Goal: Communication & Community: Ask a question

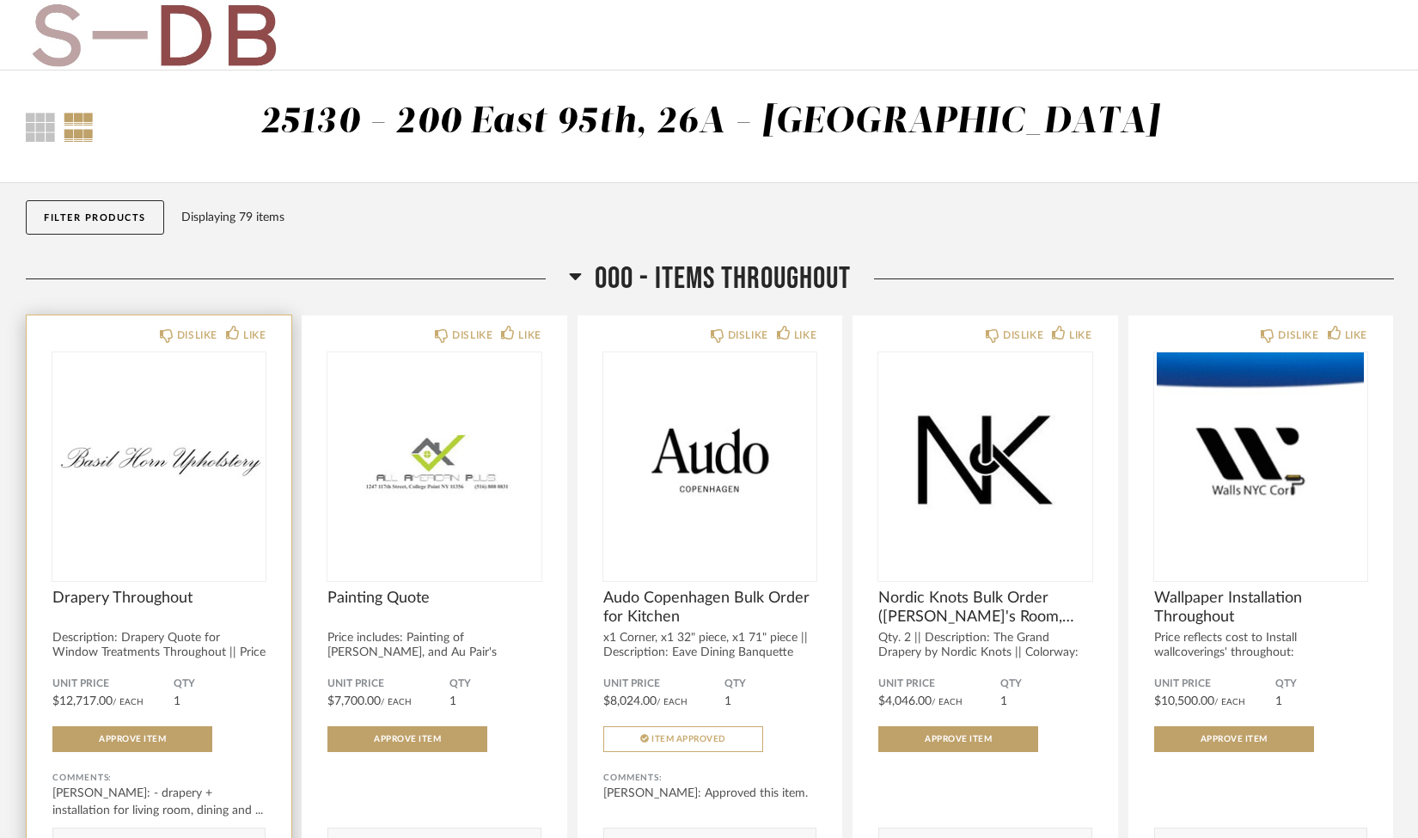
click at [223, 491] on img "0" at bounding box center [158, 459] width 213 height 215
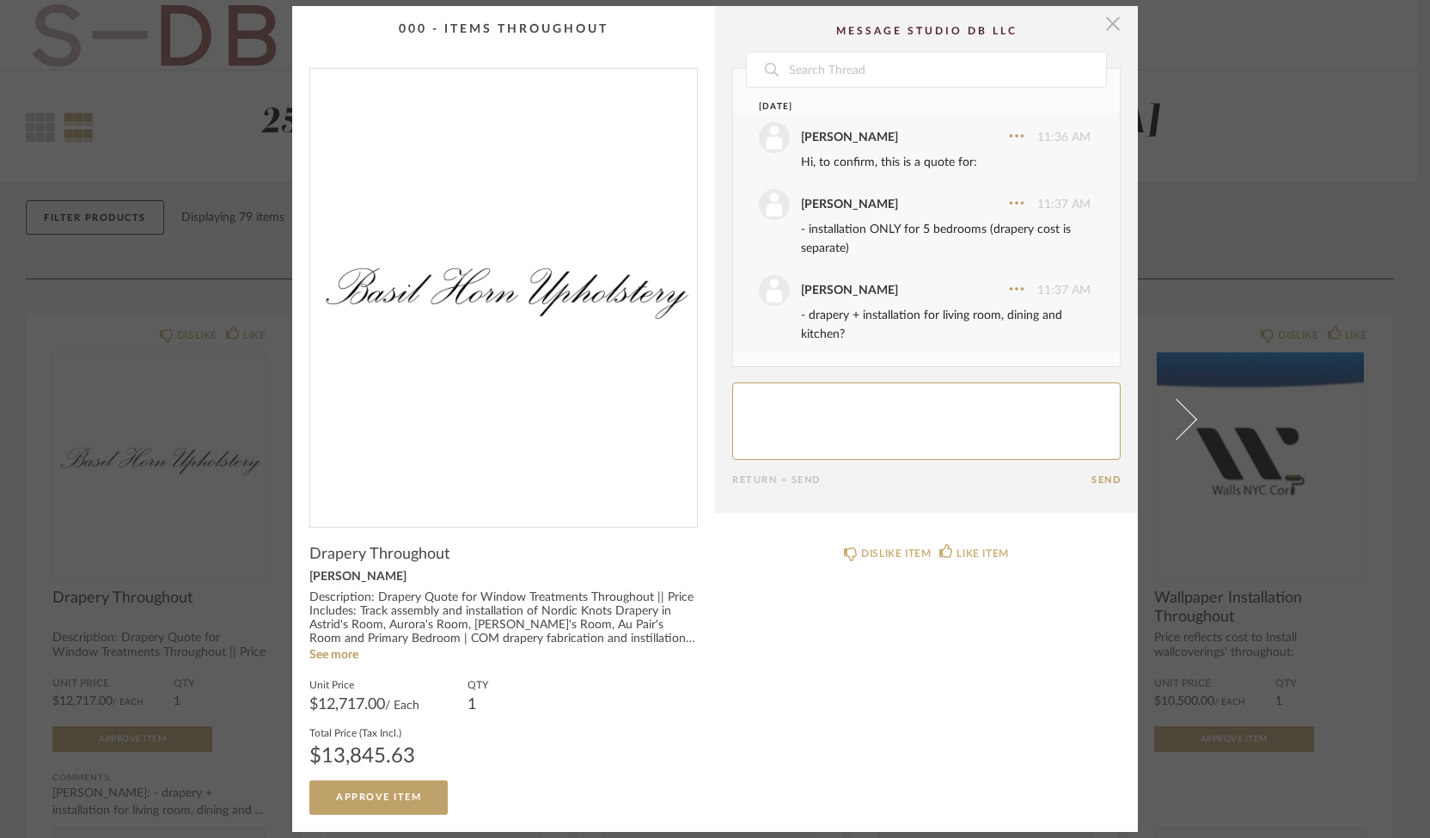
click at [1104, 29] on span "button" at bounding box center [1113, 23] width 34 height 34
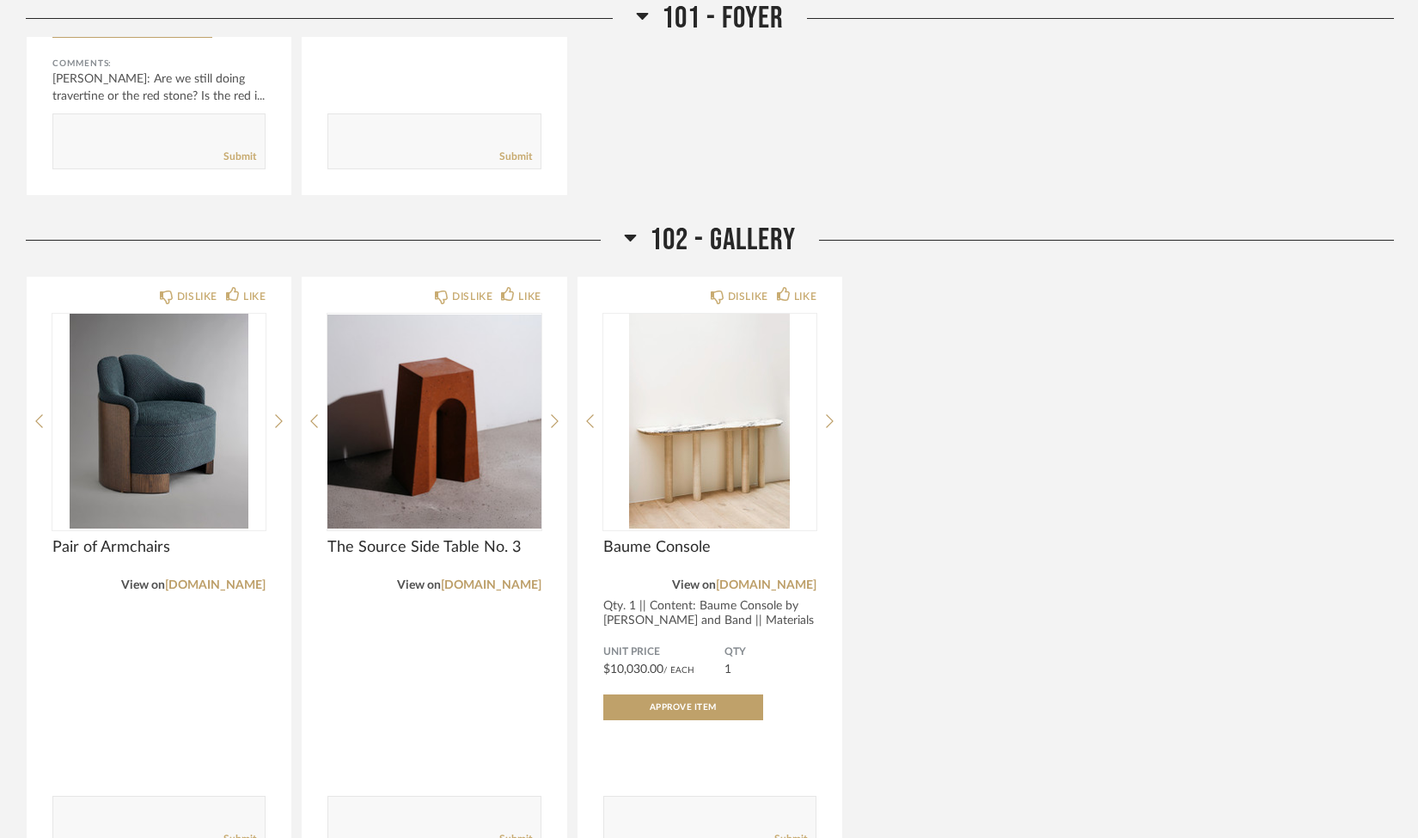
scroll to position [1096, 0]
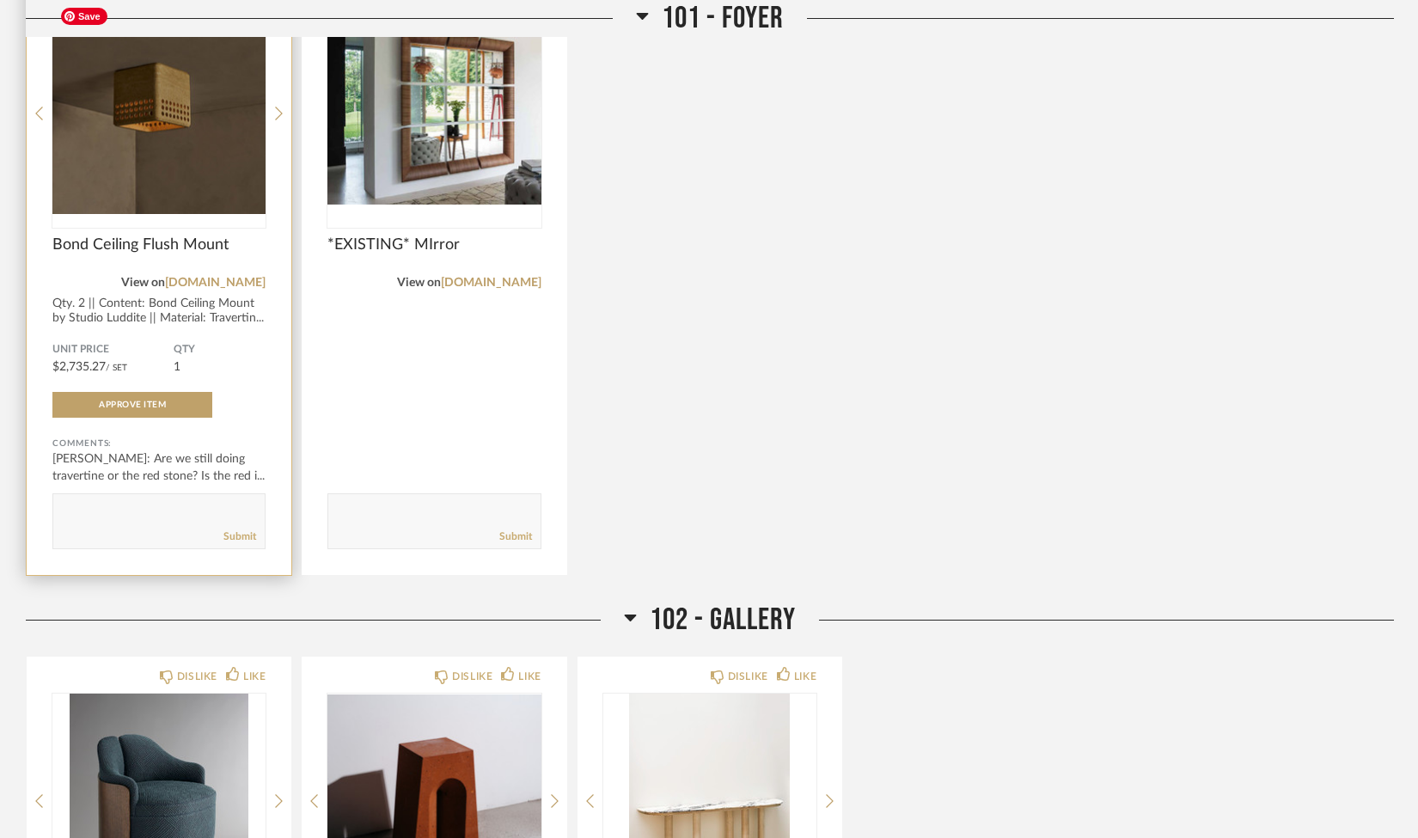
click at [233, 107] on img "0" at bounding box center [158, 106] width 213 height 215
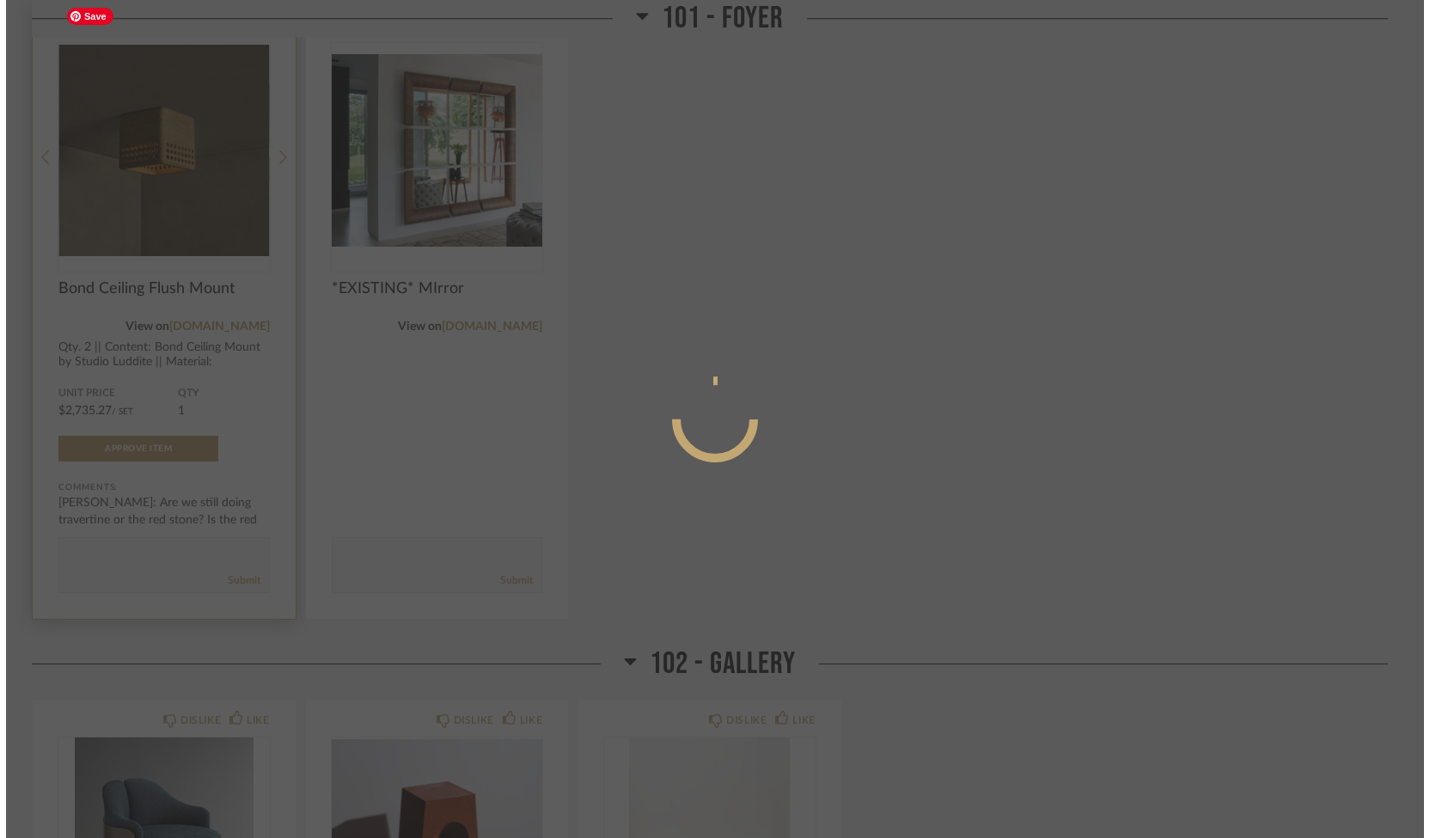
scroll to position [0, 0]
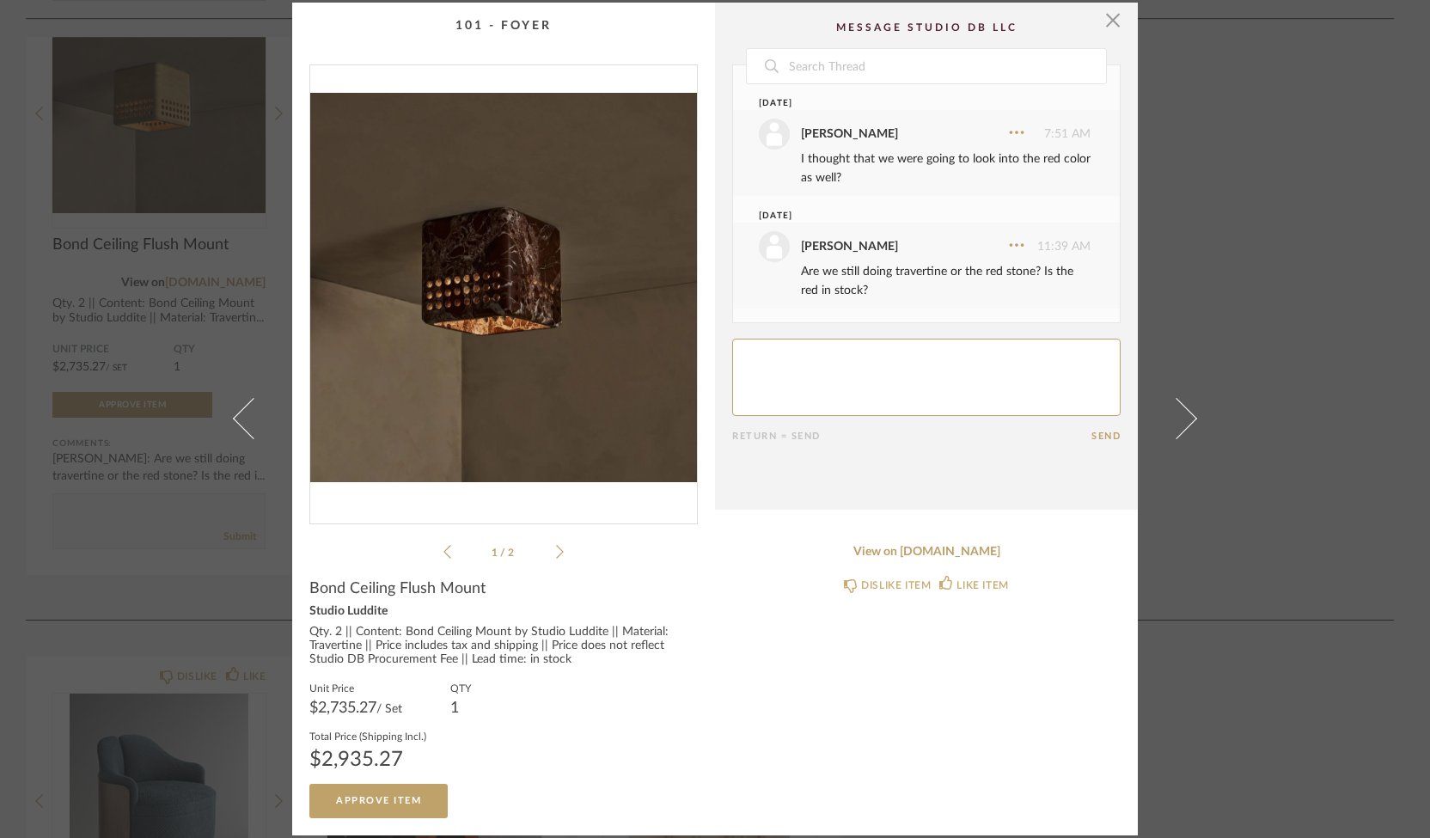
click at [556, 552] on icon at bounding box center [560, 551] width 8 height 15
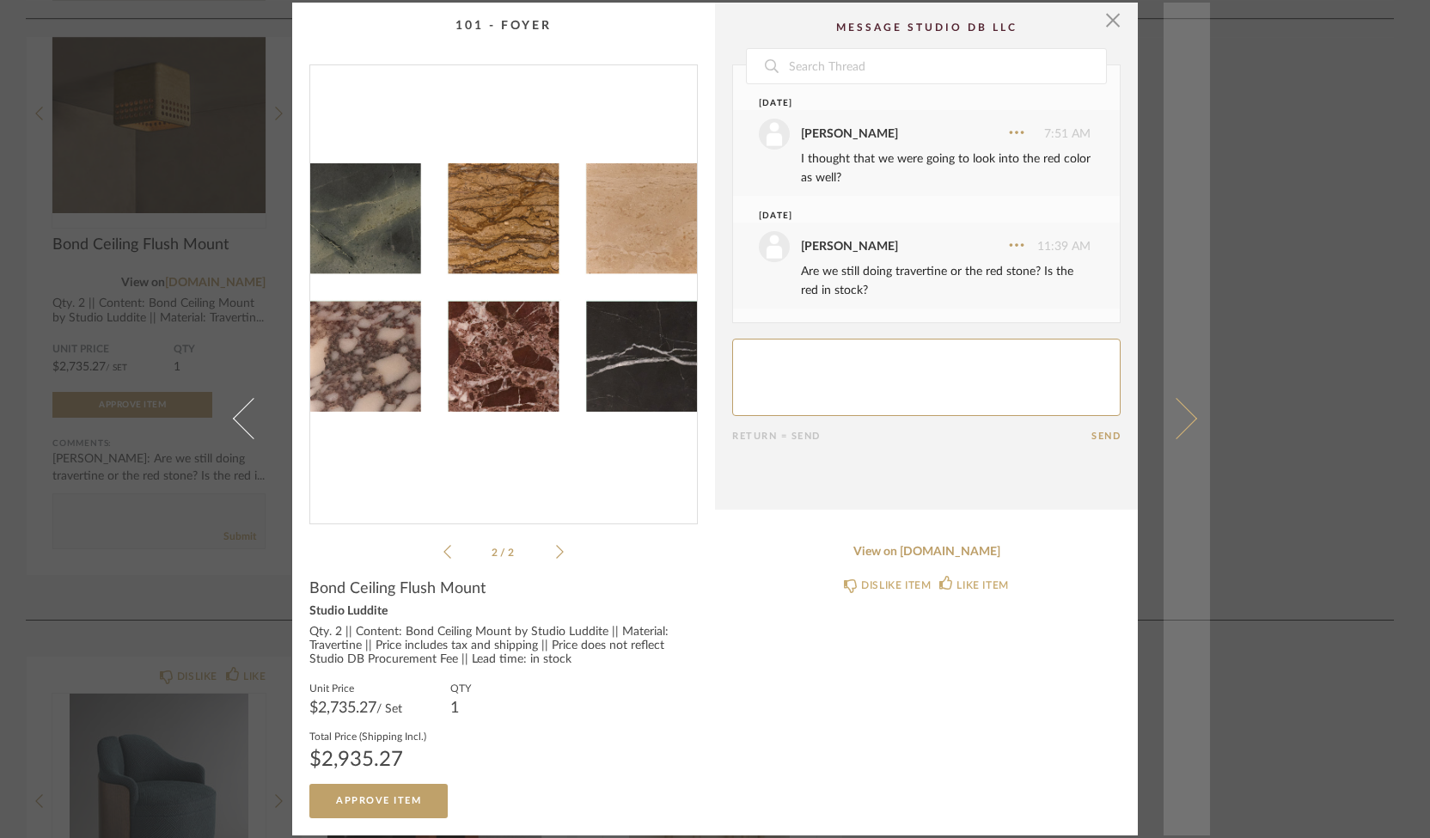
click at [1183, 422] on span at bounding box center [1176, 418] width 41 height 41
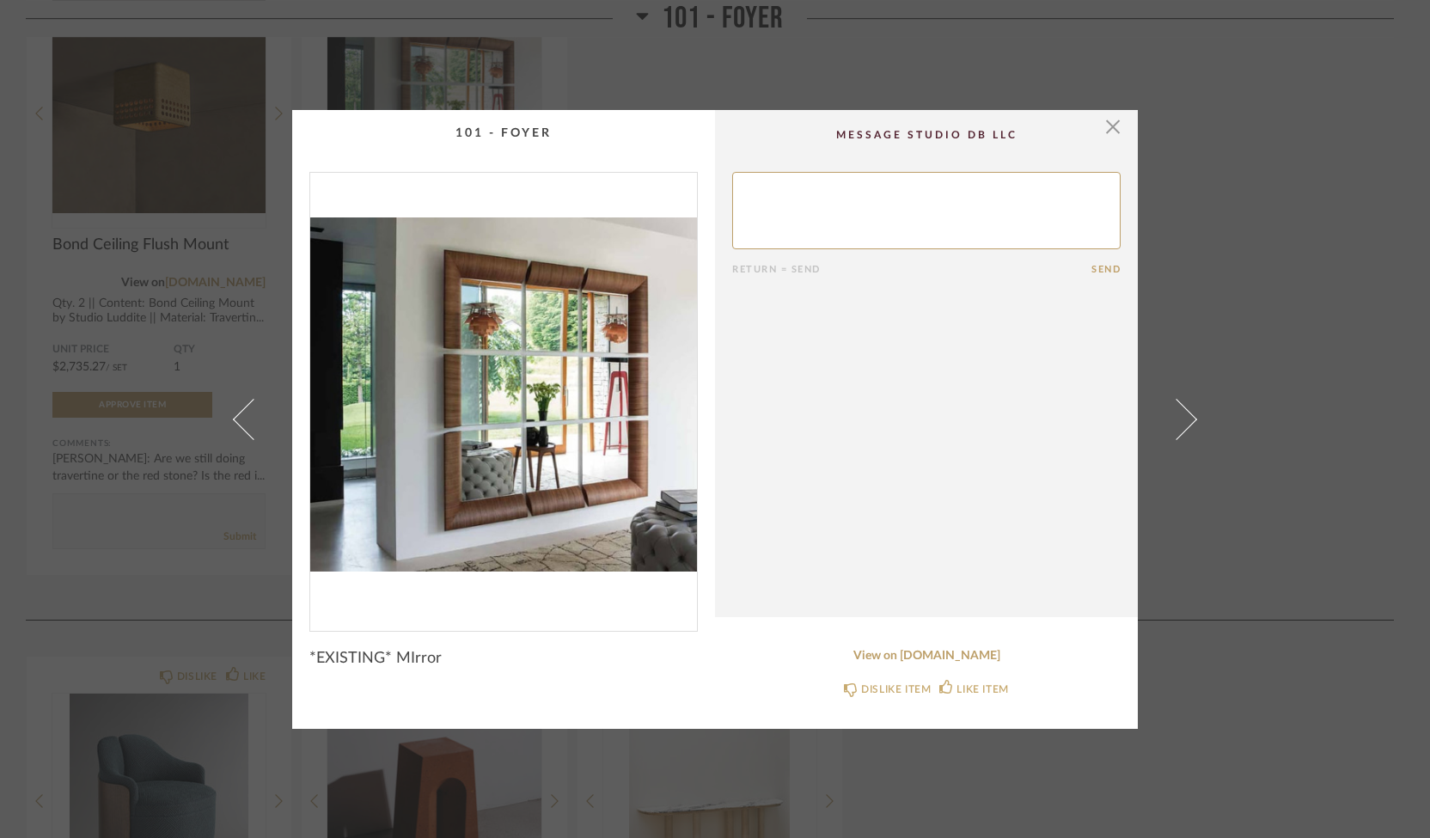
click at [1183, 422] on span at bounding box center [1176, 418] width 41 height 41
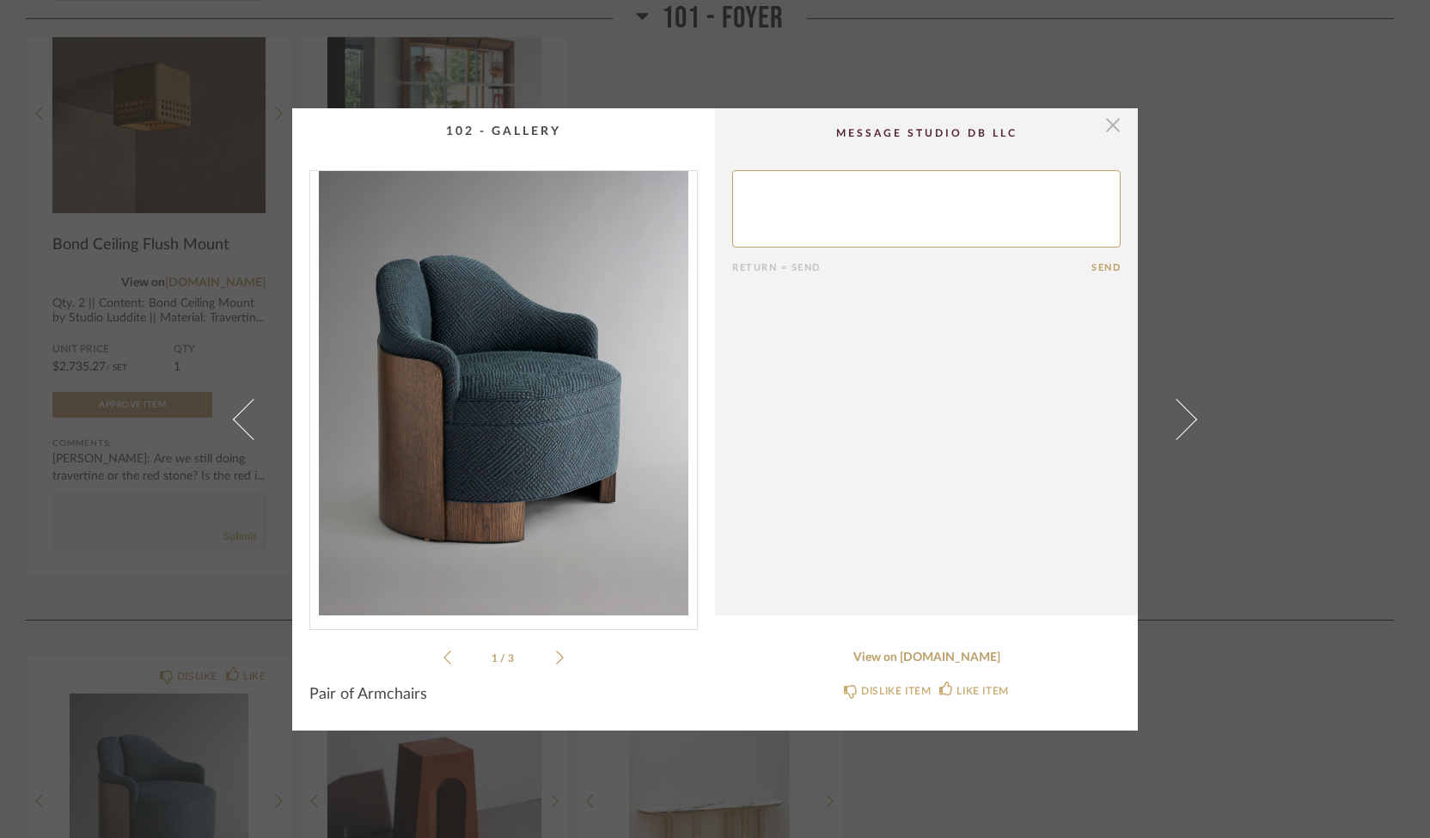
click at [1105, 133] on span "button" at bounding box center [1113, 125] width 34 height 34
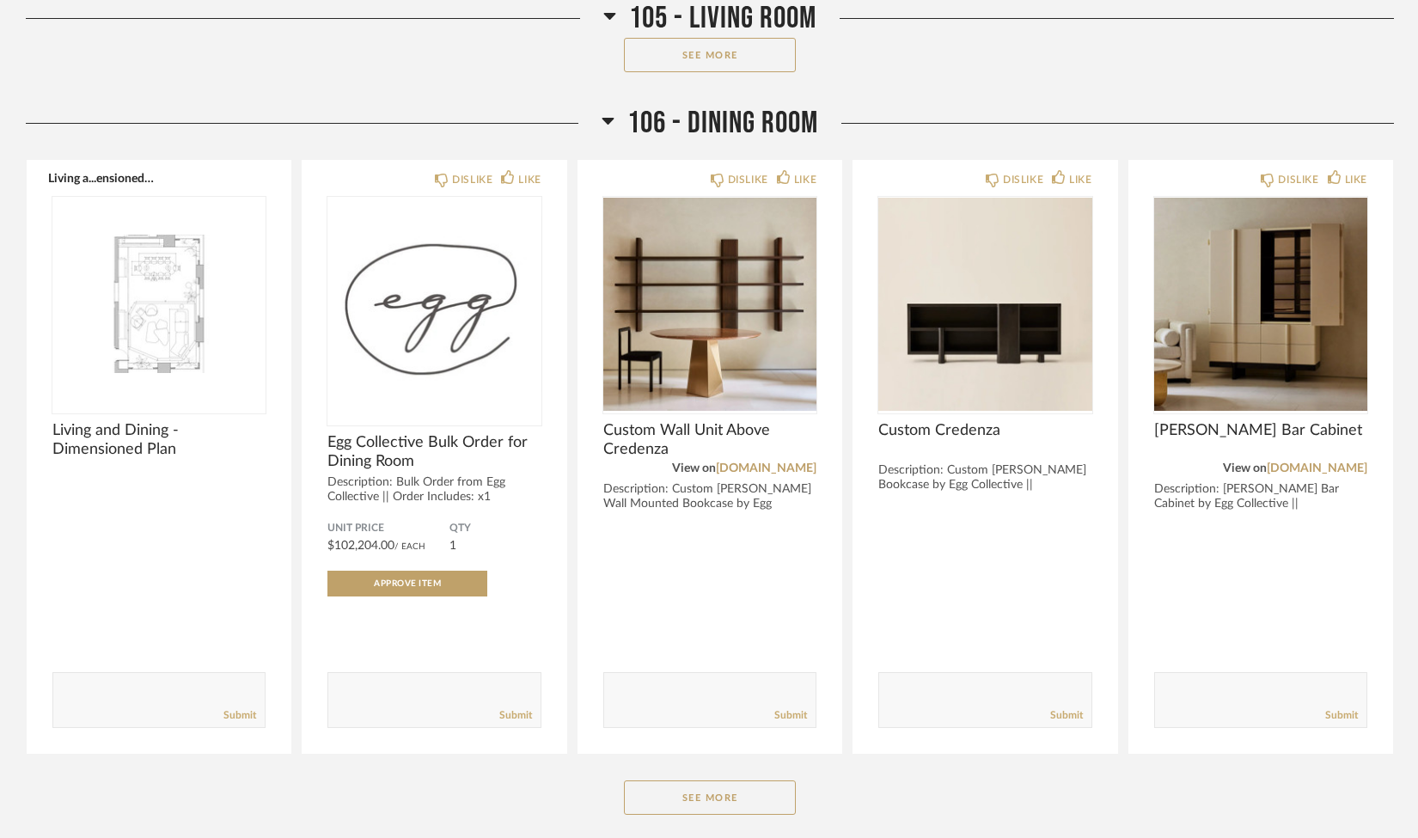
scroll to position [3805, 0]
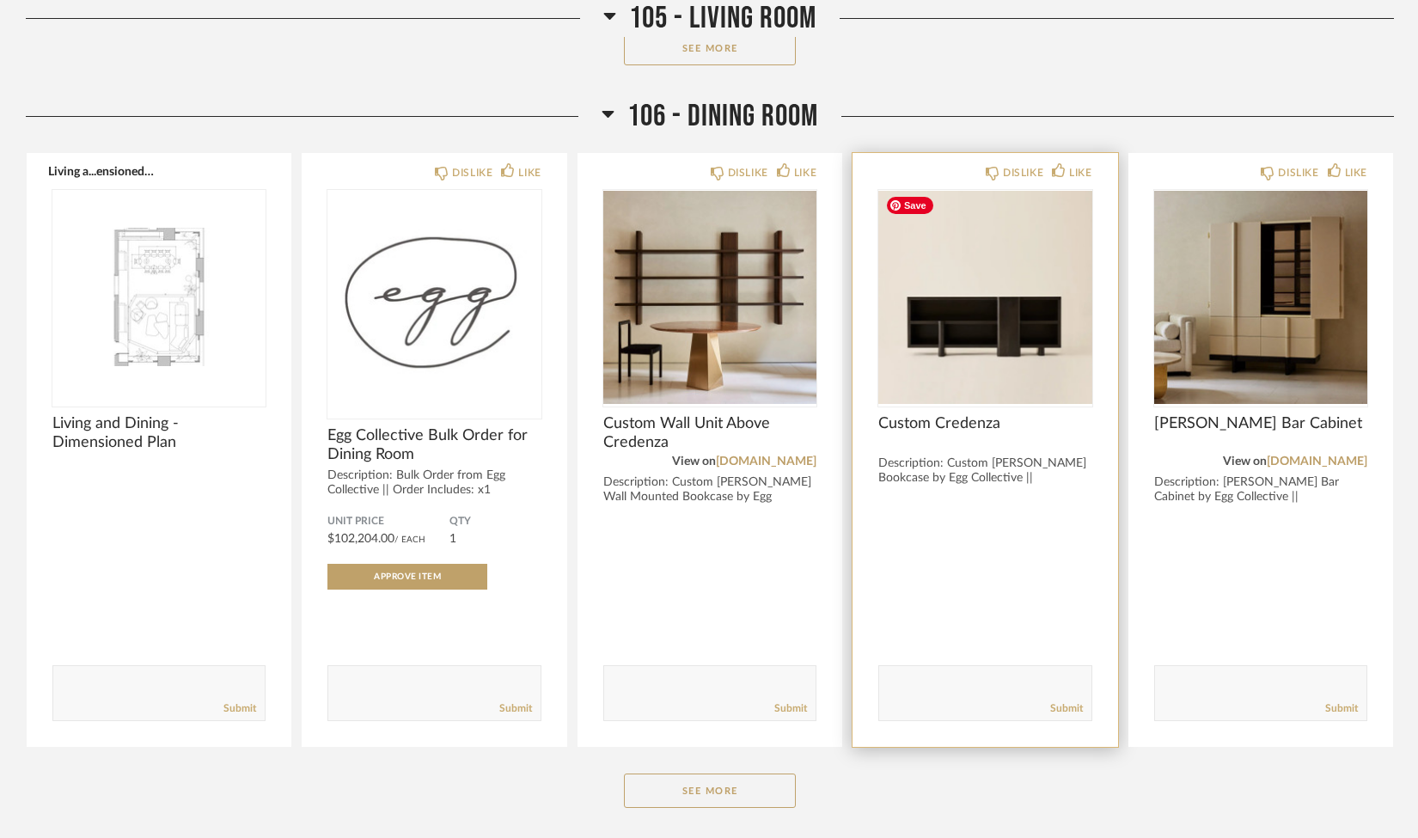
click at [974, 341] on div at bounding box center [984, 297] width 213 height 215
click at [974, 341] on img "0" at bounding box center [984, 297] width 213 height 215
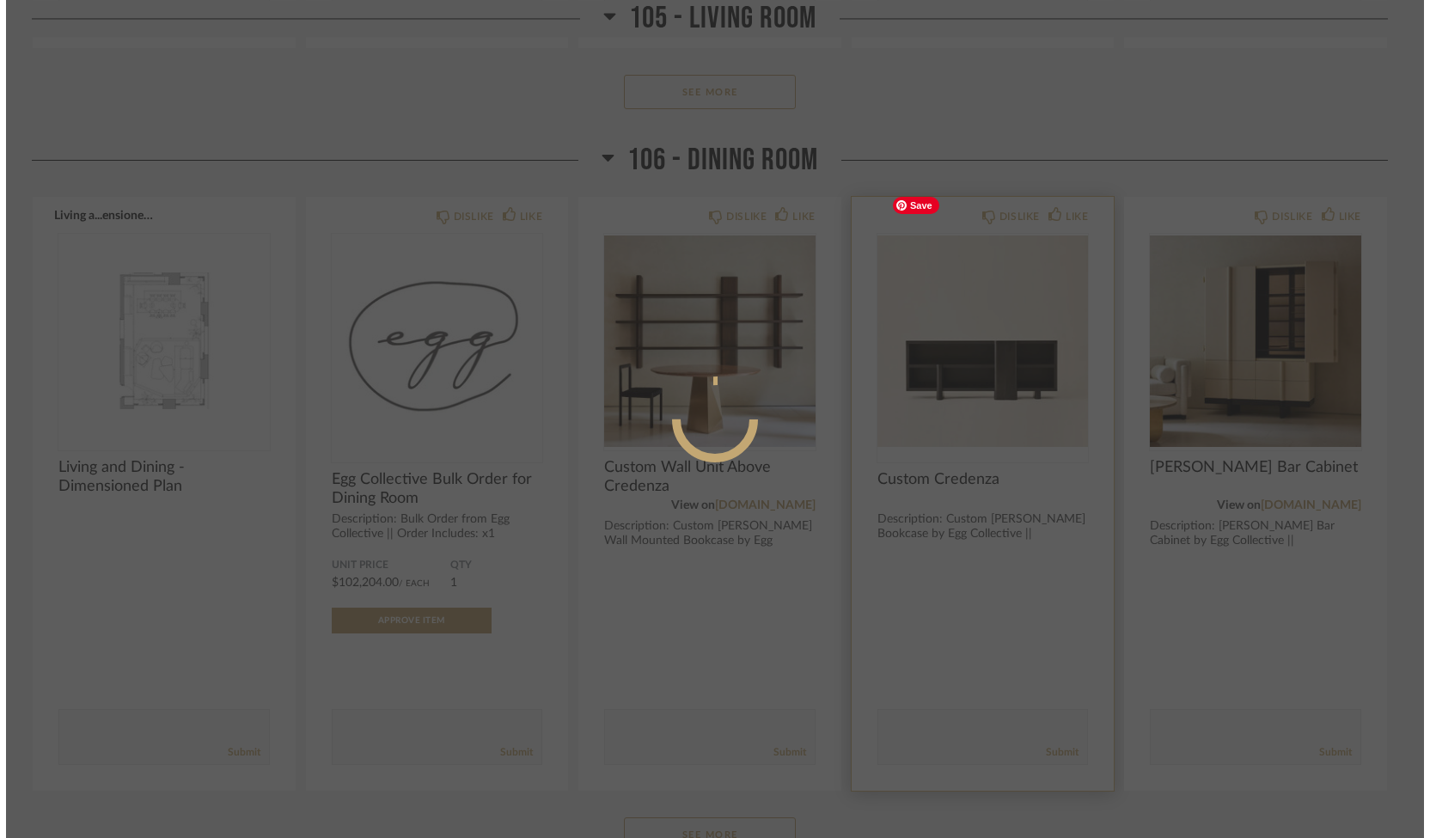
scroll to position [0, 0]
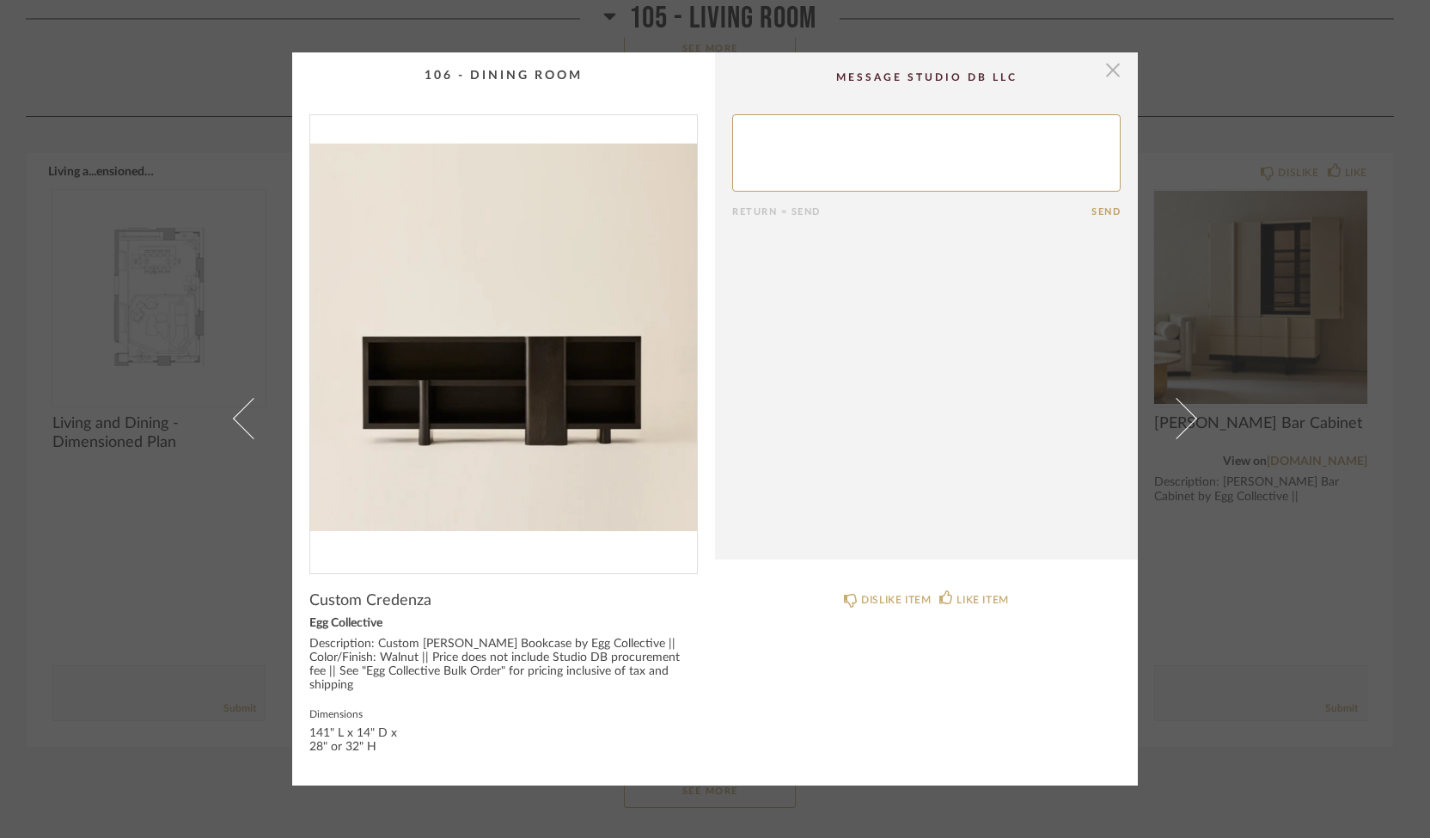
click at [1106, 82] on span "button" at bounding box center [1113, 69] width 34 height 34
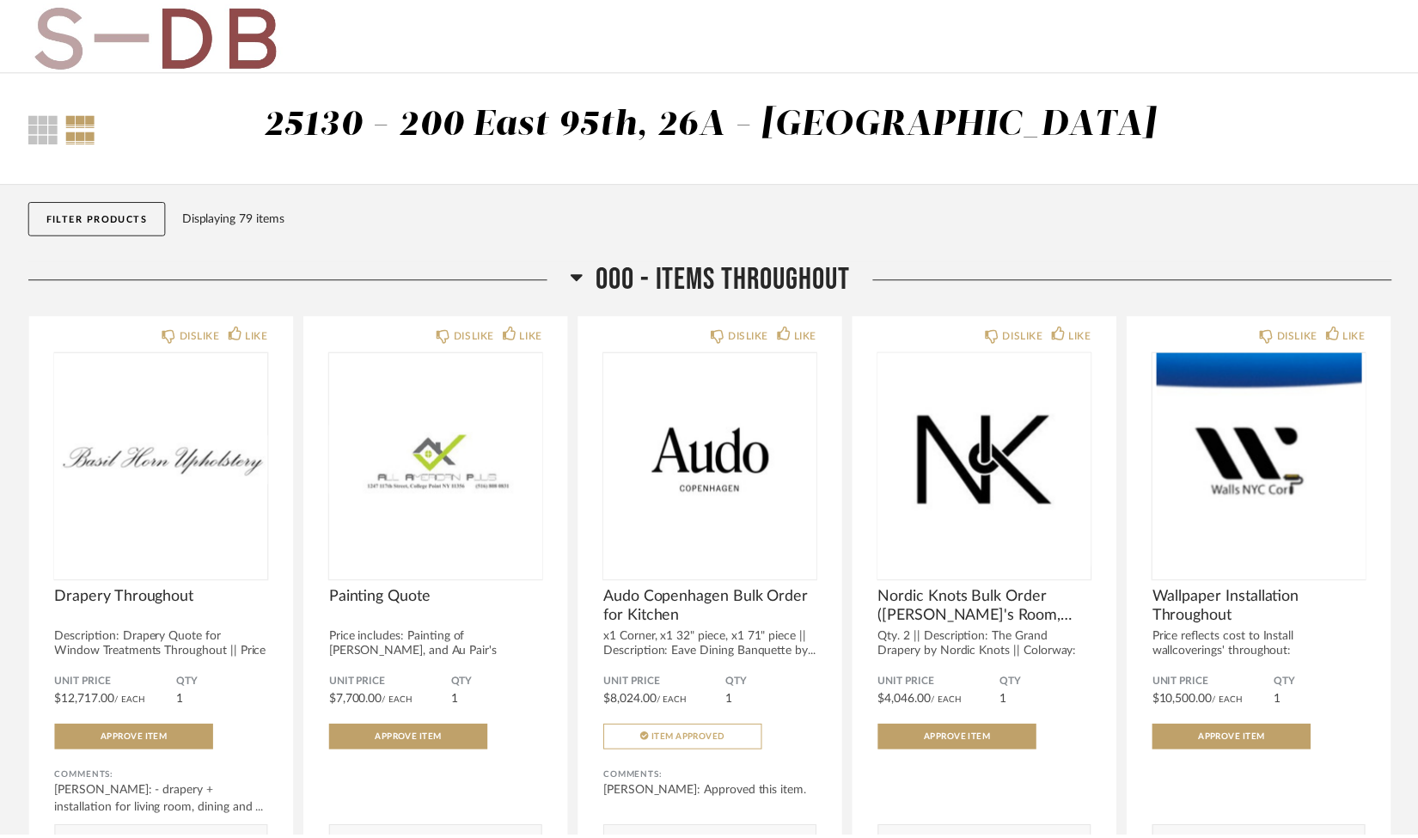
scroll to position [3805, 0]
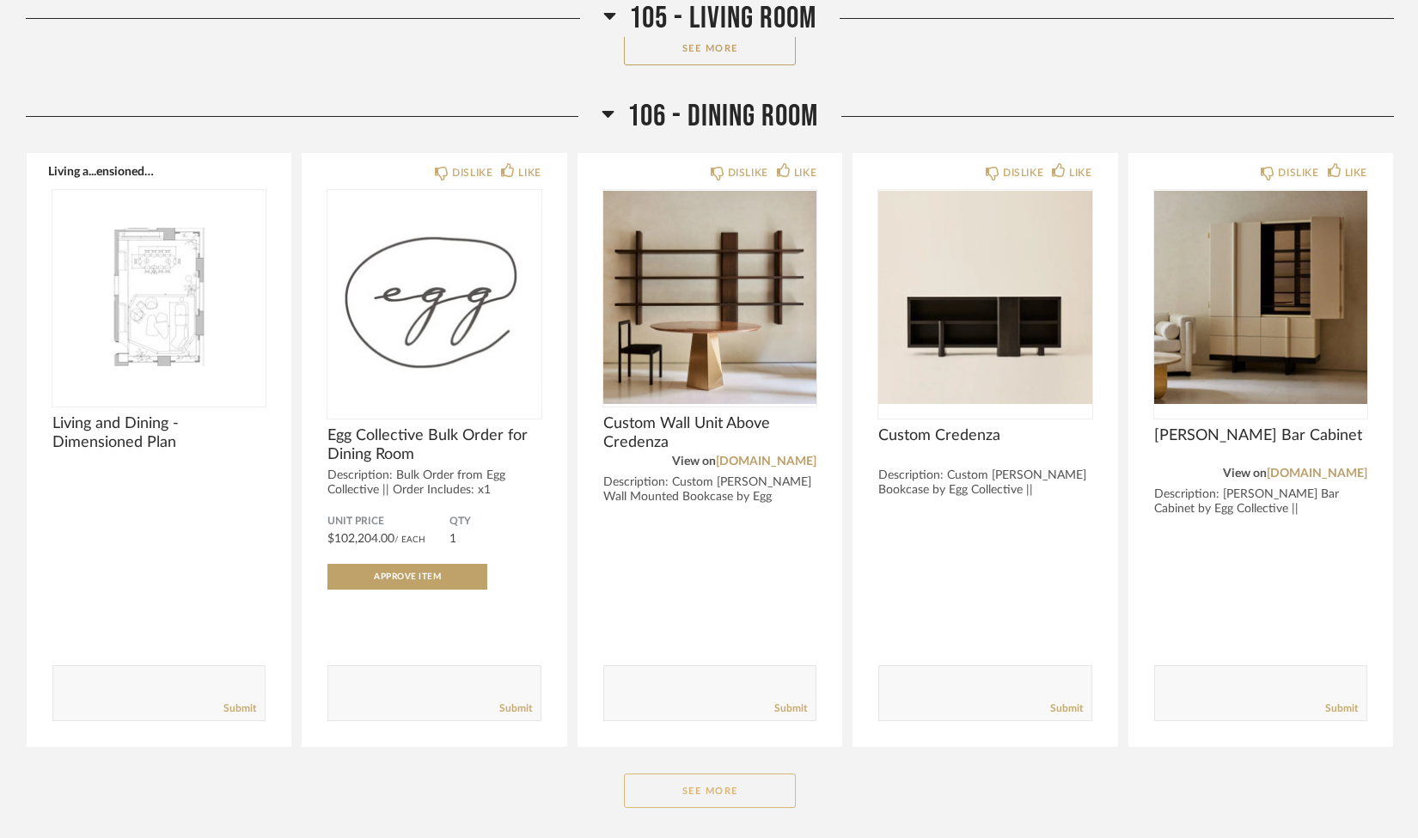
click at [665, 788] on button "See More" at bounding box center [710, 790] width 172 height 34
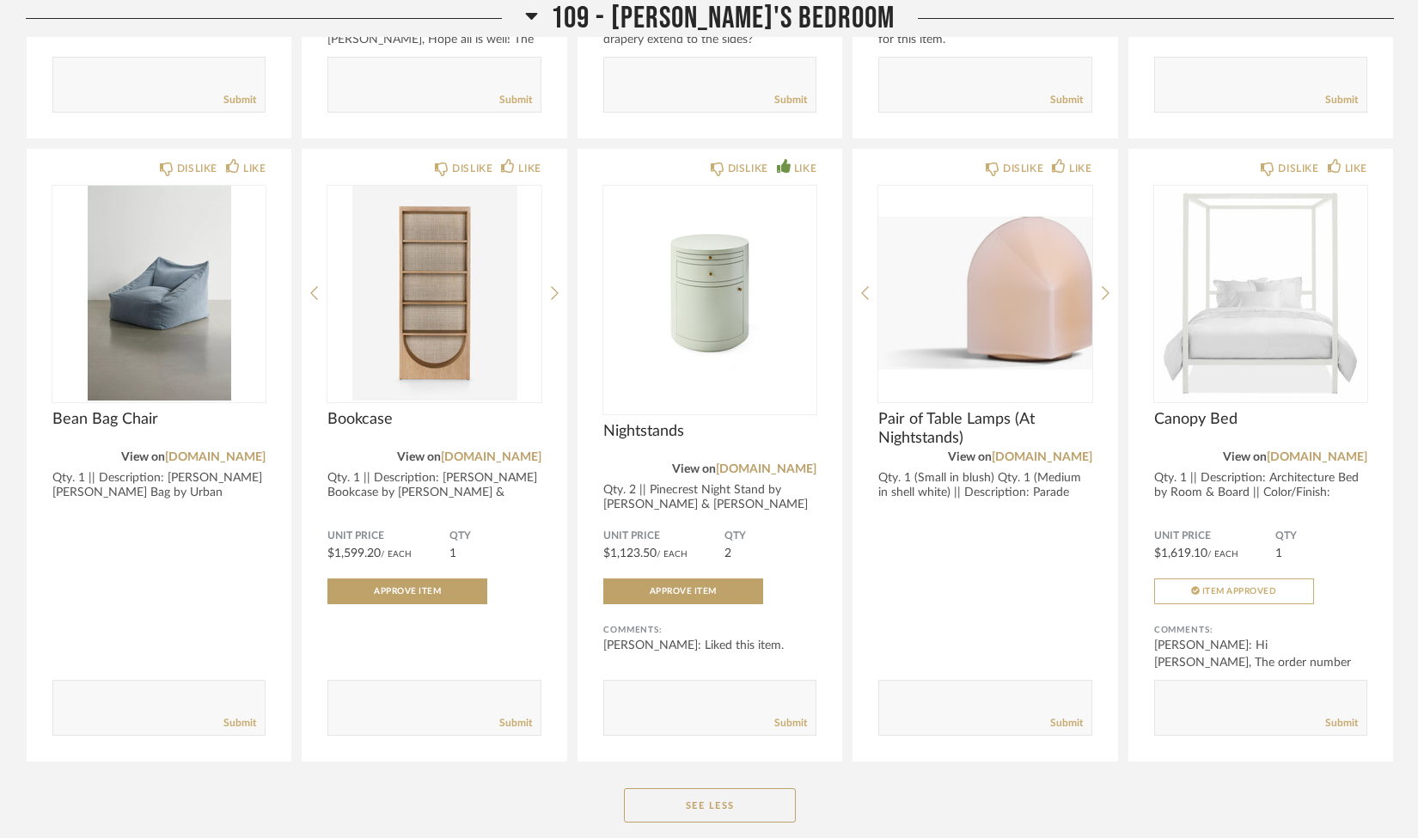
scroll to position [7680, 0]
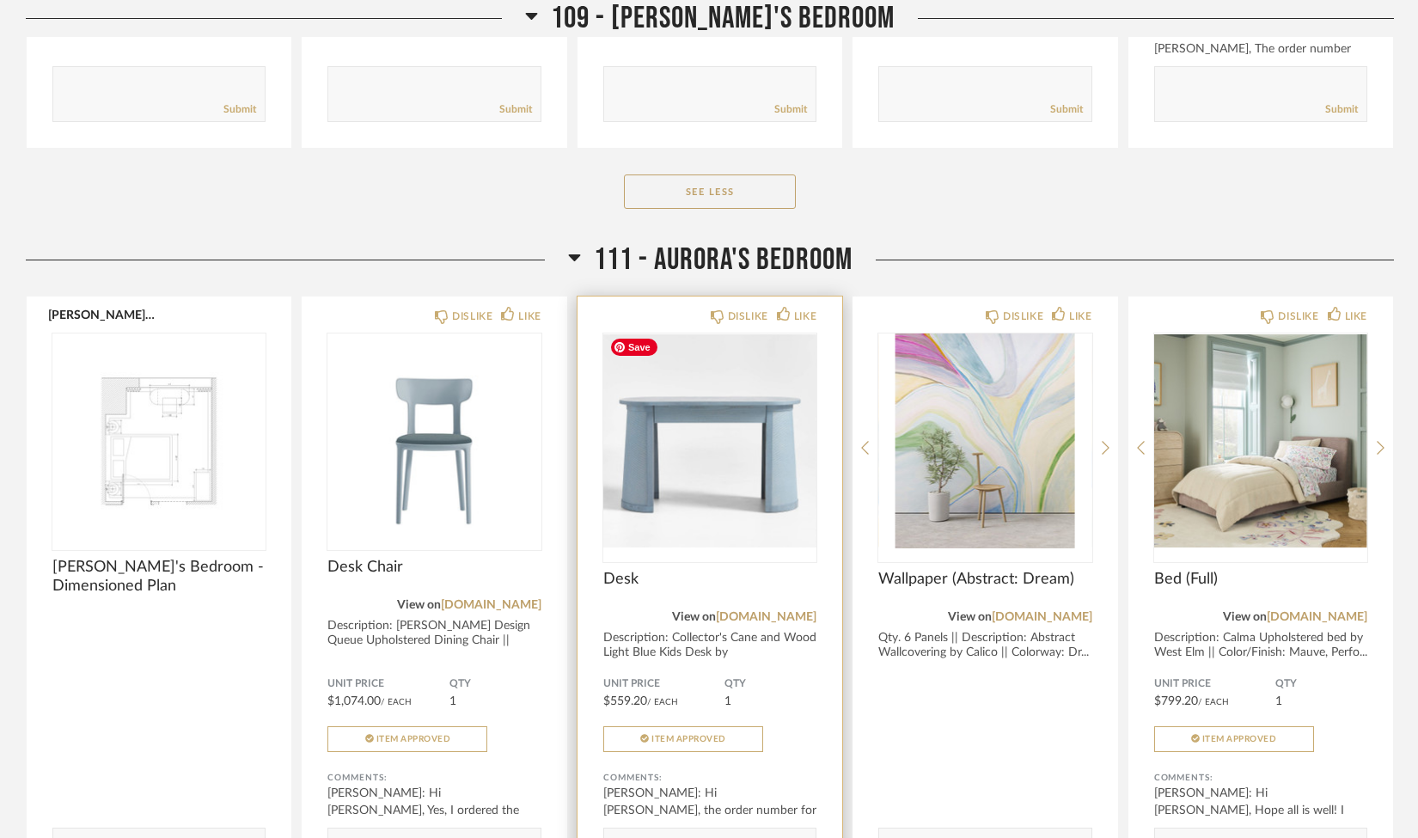
click at [713, 451] on img "0" at bounding box center [709, 440] width 213 height 215
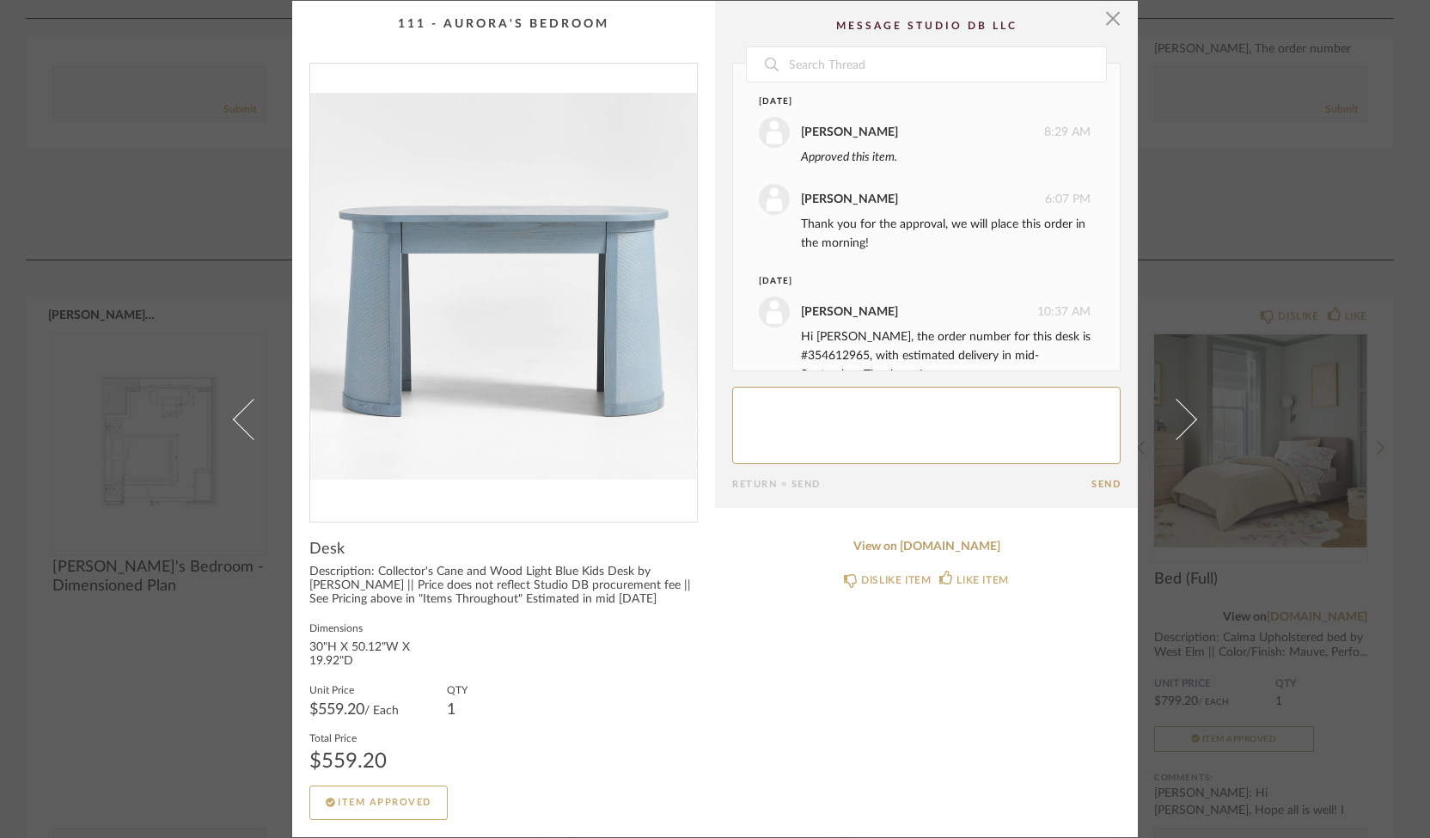
scroll to position [36, 0]
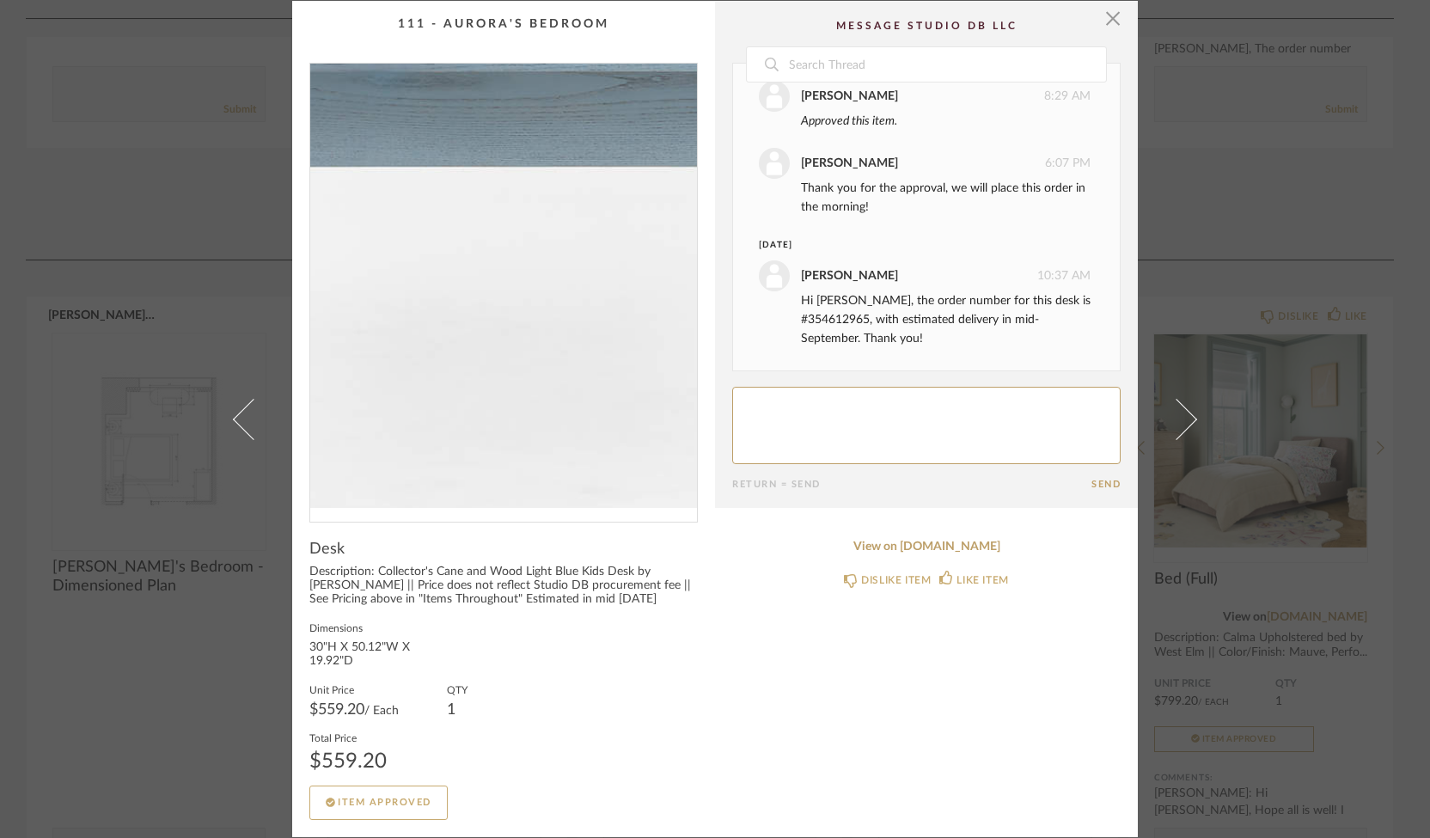
click at [495, 293] on img "0" at bounding box center [503, 286] width 387 height 444
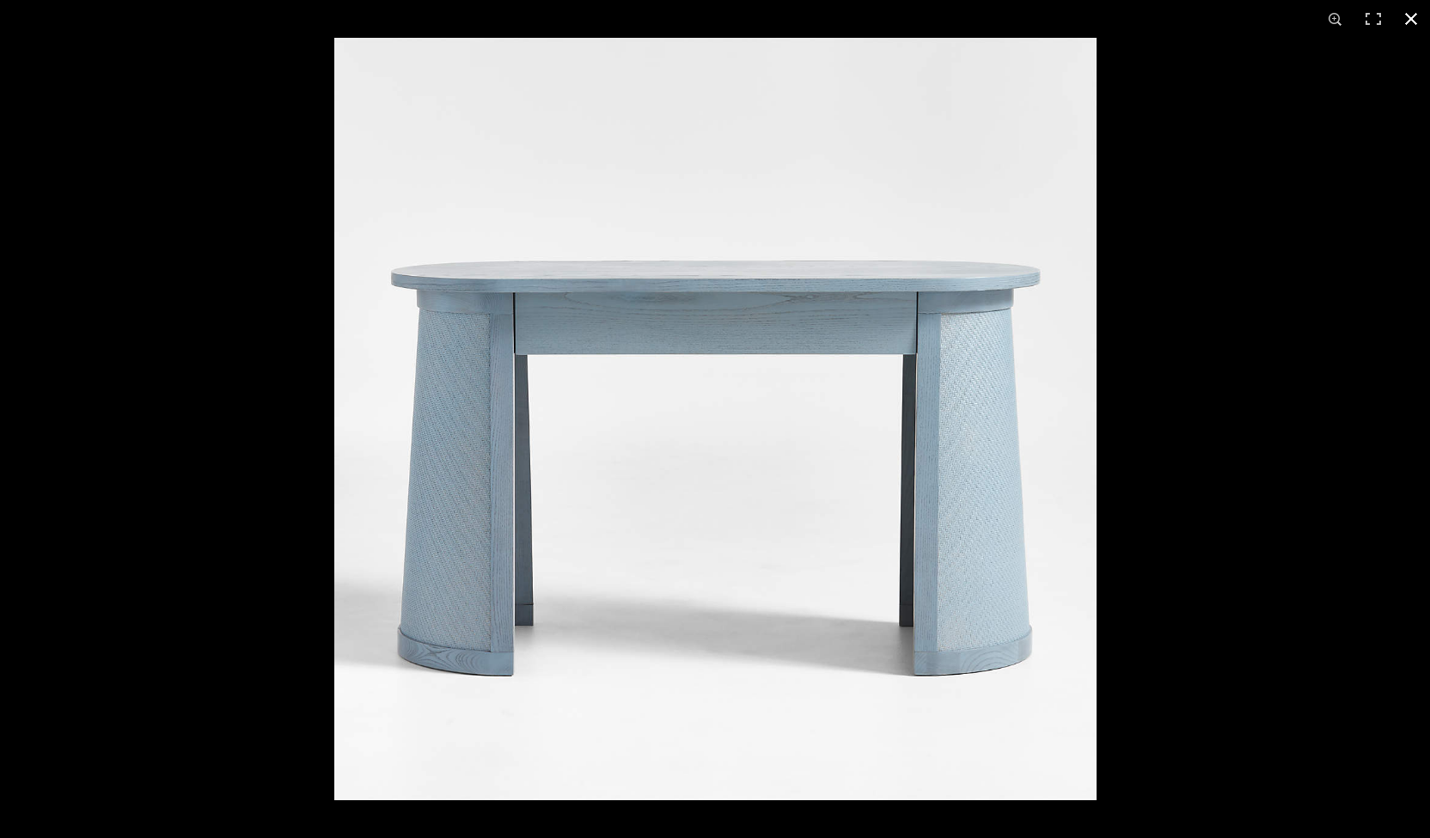
click at [1414, 18] on button at bounding box center [1411, 19] width 38 height 38
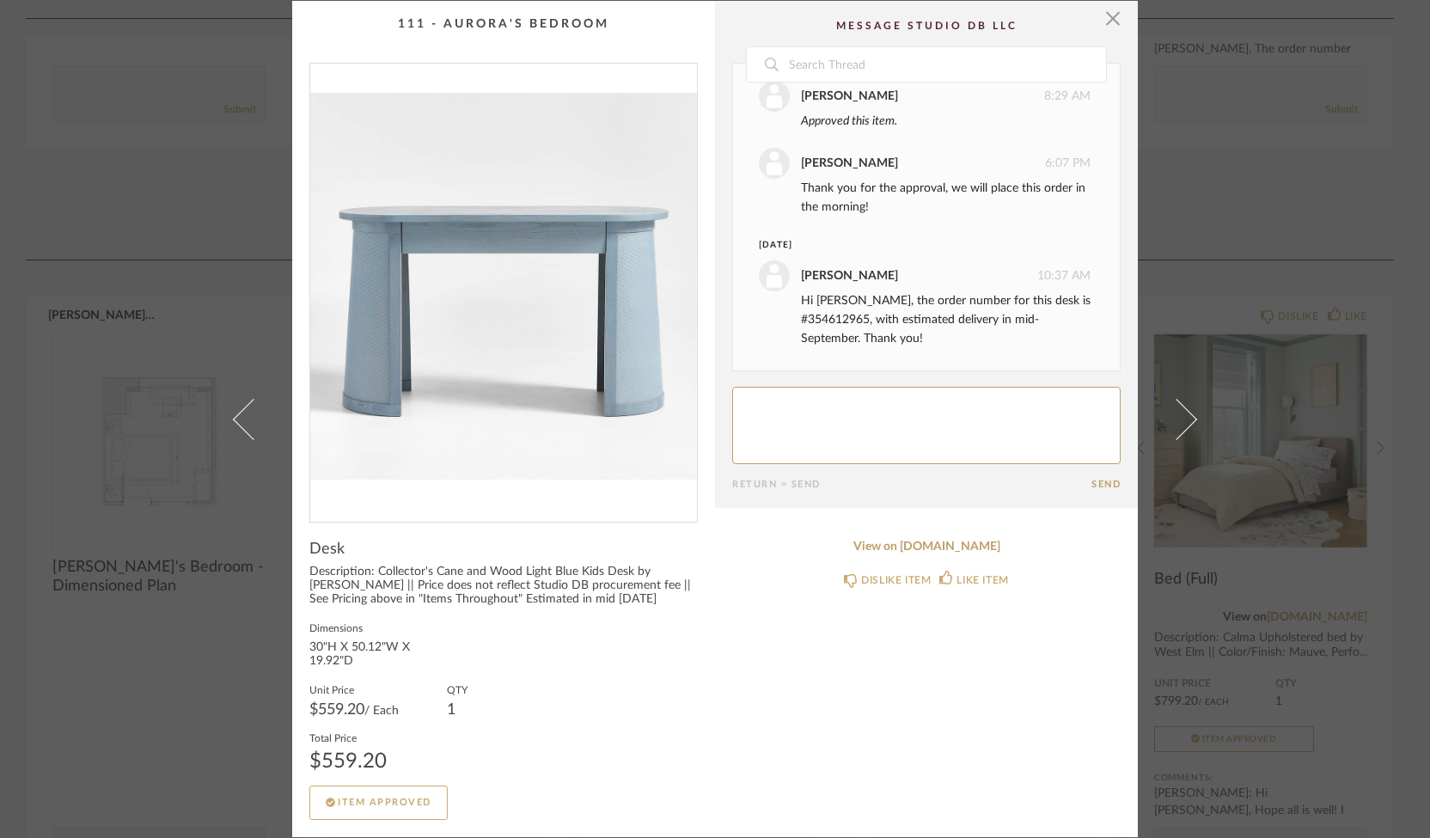
click at [1241, 225] on div "× Date [DATE] [PERSON_NAME] 8:29 AM Approved this item. [PERSON_NAME] 6:07 PM T…" at bounding box center [715, 419] width 1430 height 838
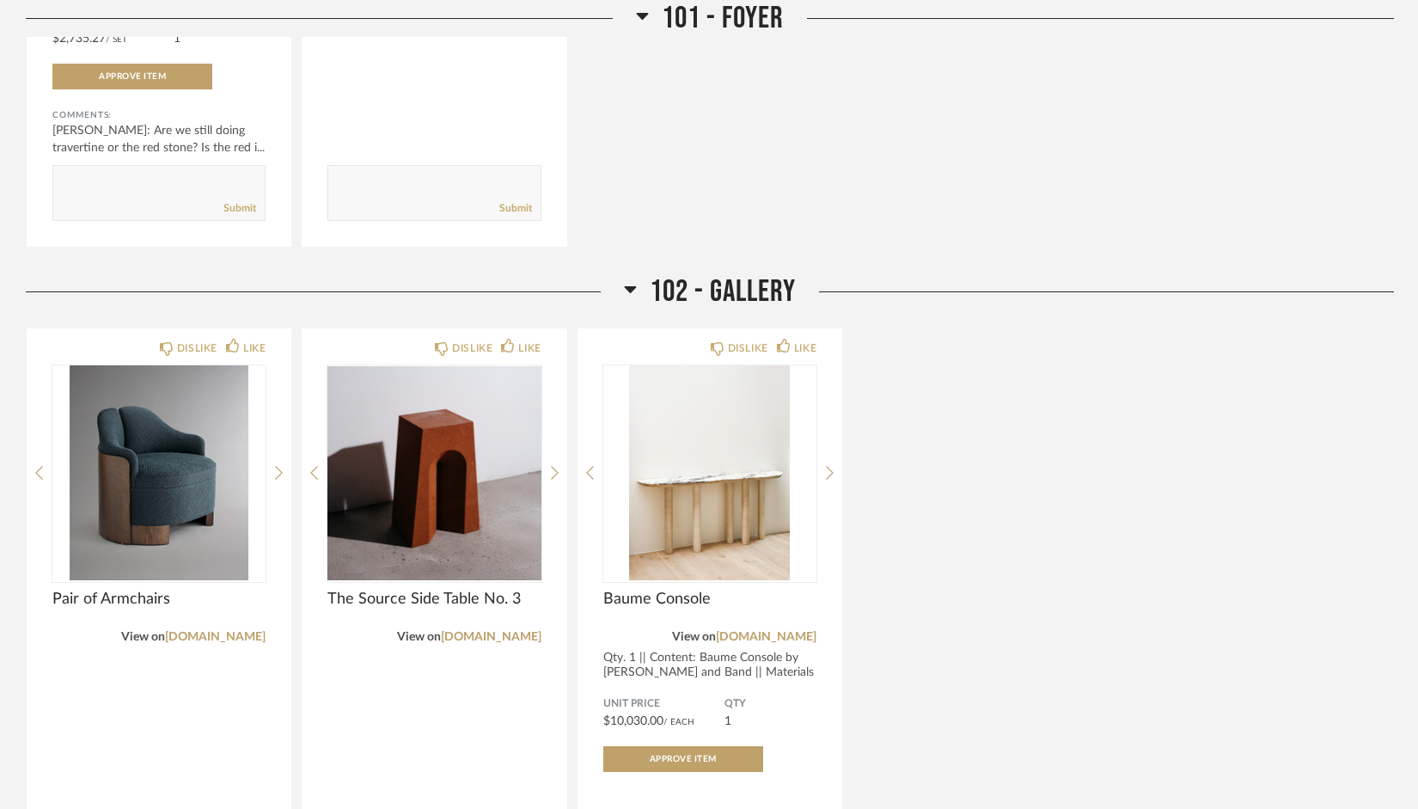
scroll to position [1670, 0]
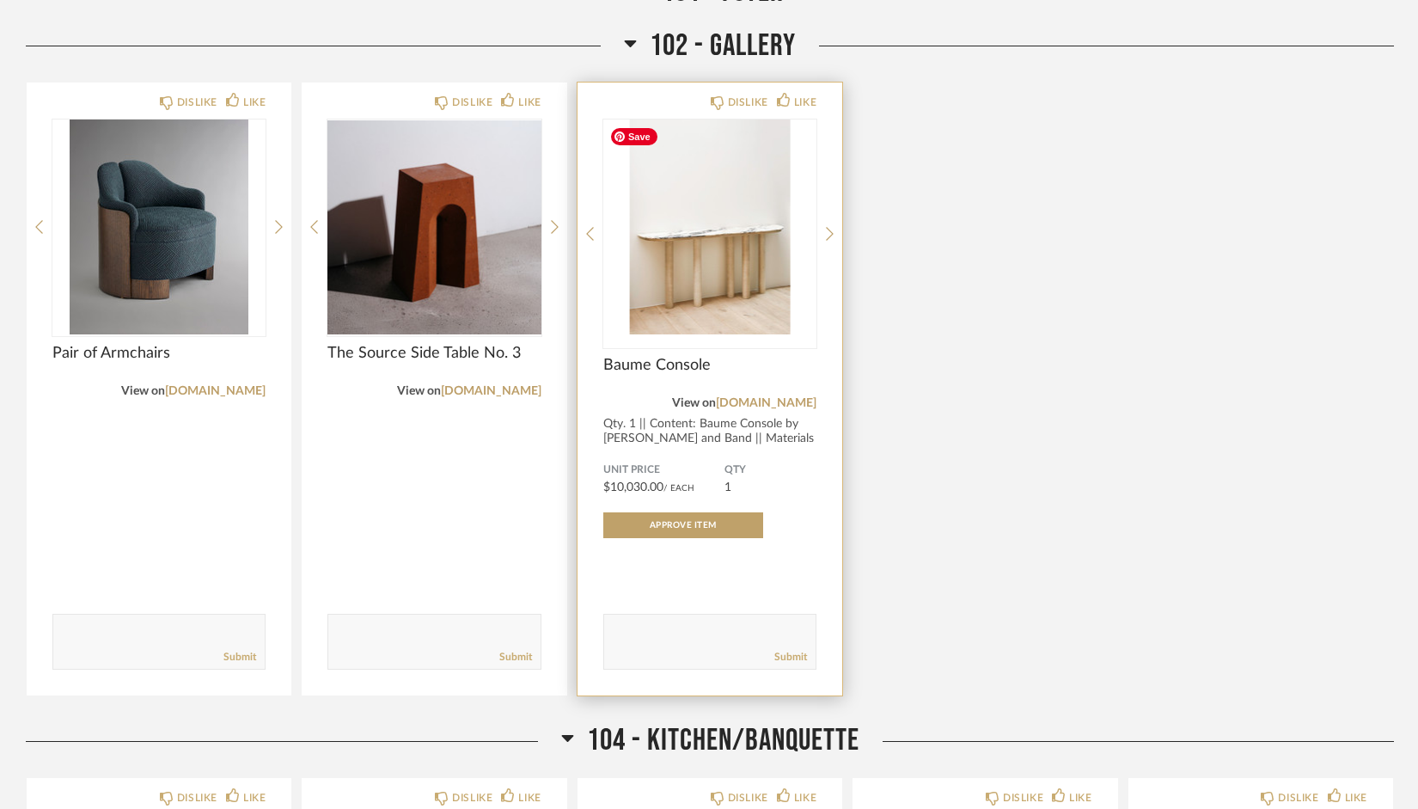
click at [750, 252] on img "0" at bounding box center [709, 226] width 213 height 215
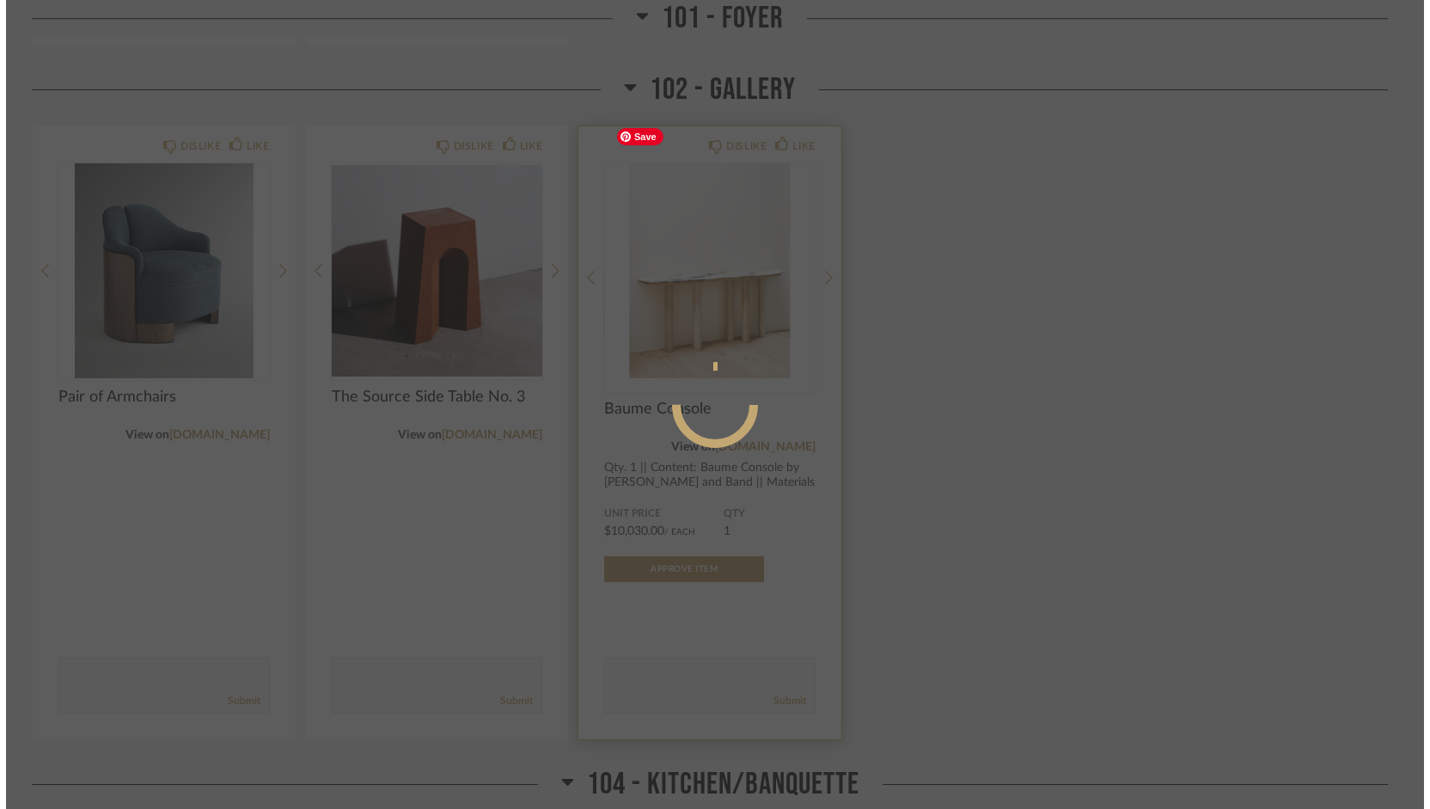
scroll to position [0, 0]
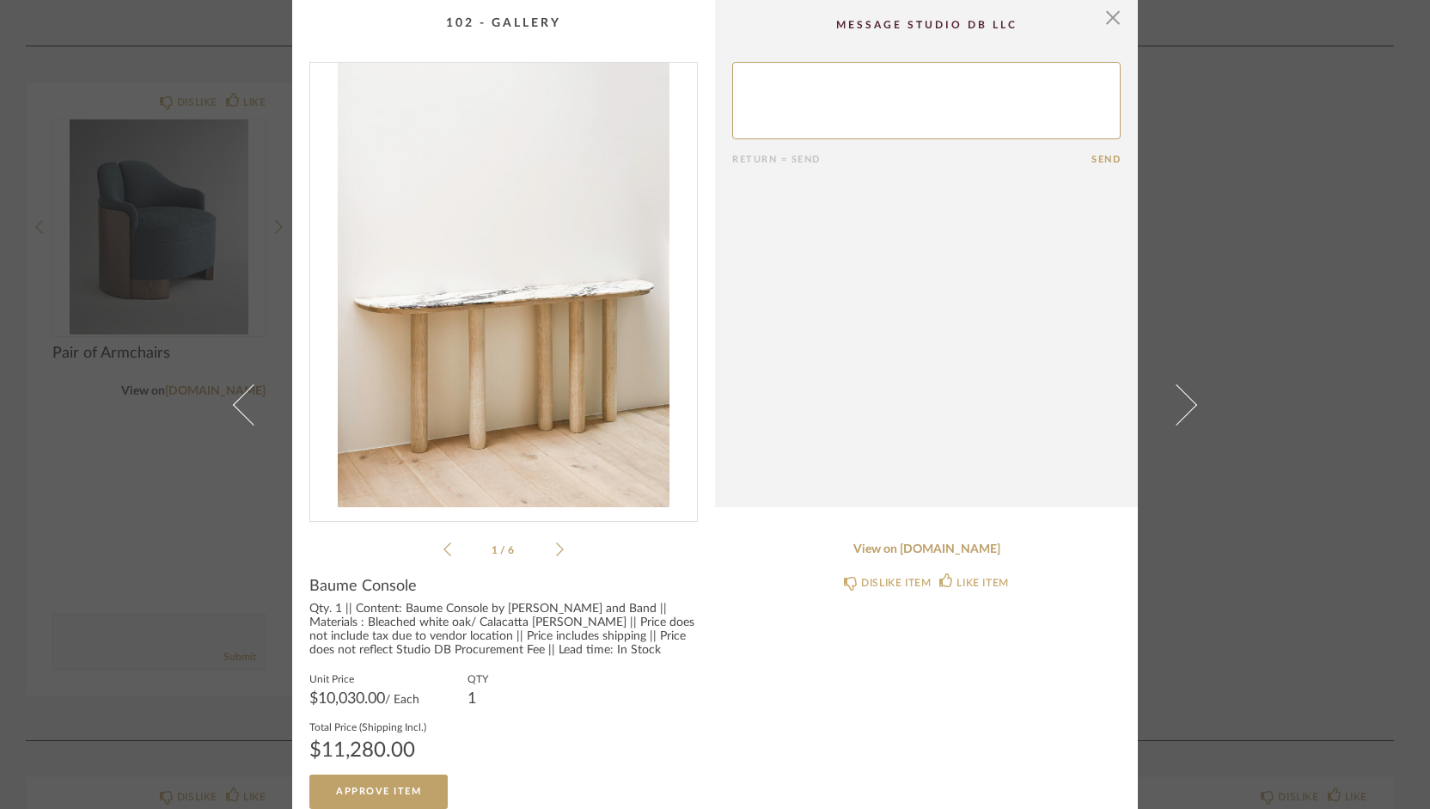
click at [556, 546] on icon at bounding box center [560, 548] width 8 height 15
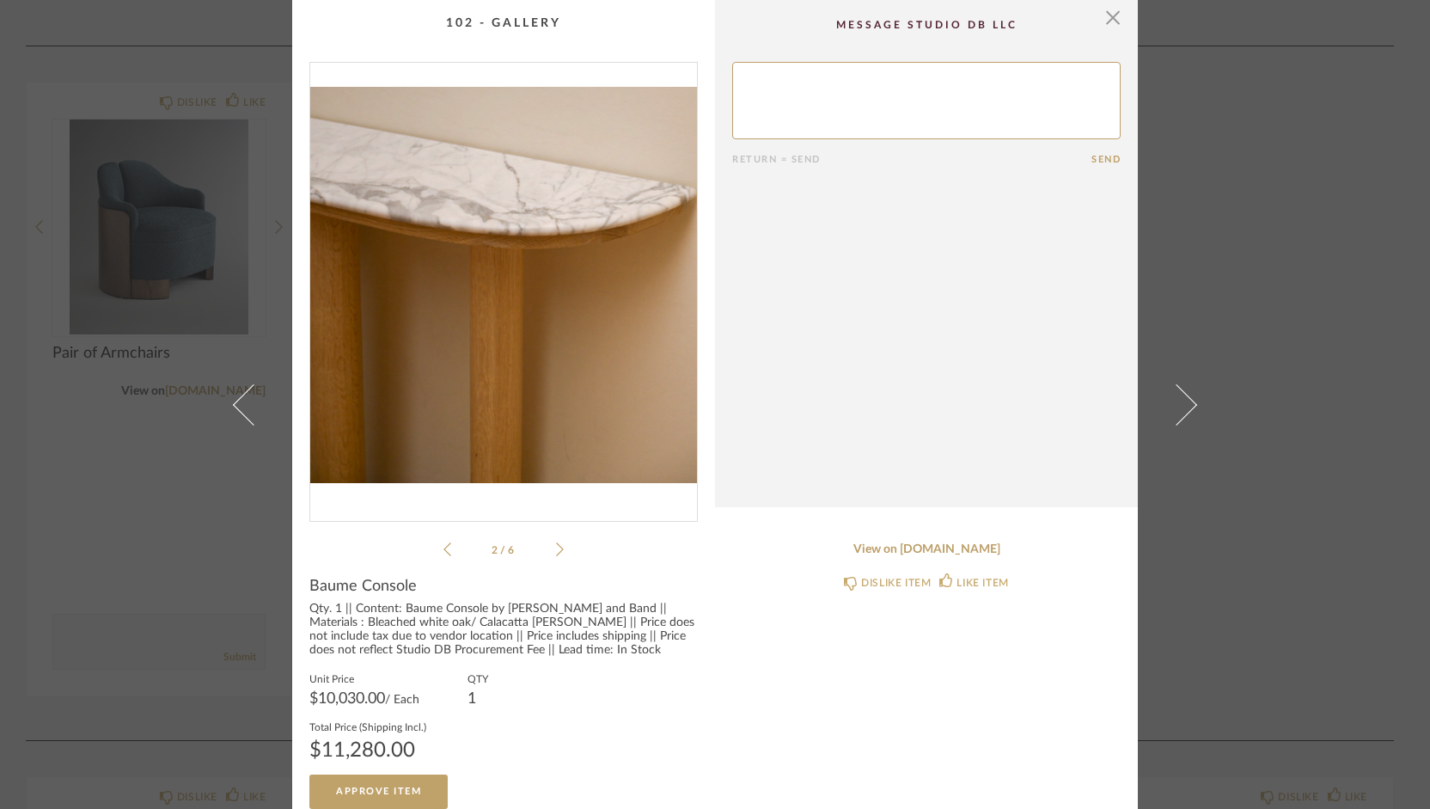
click at [556, 546] on icon at bounding box center [560, 548] width 8 height 15
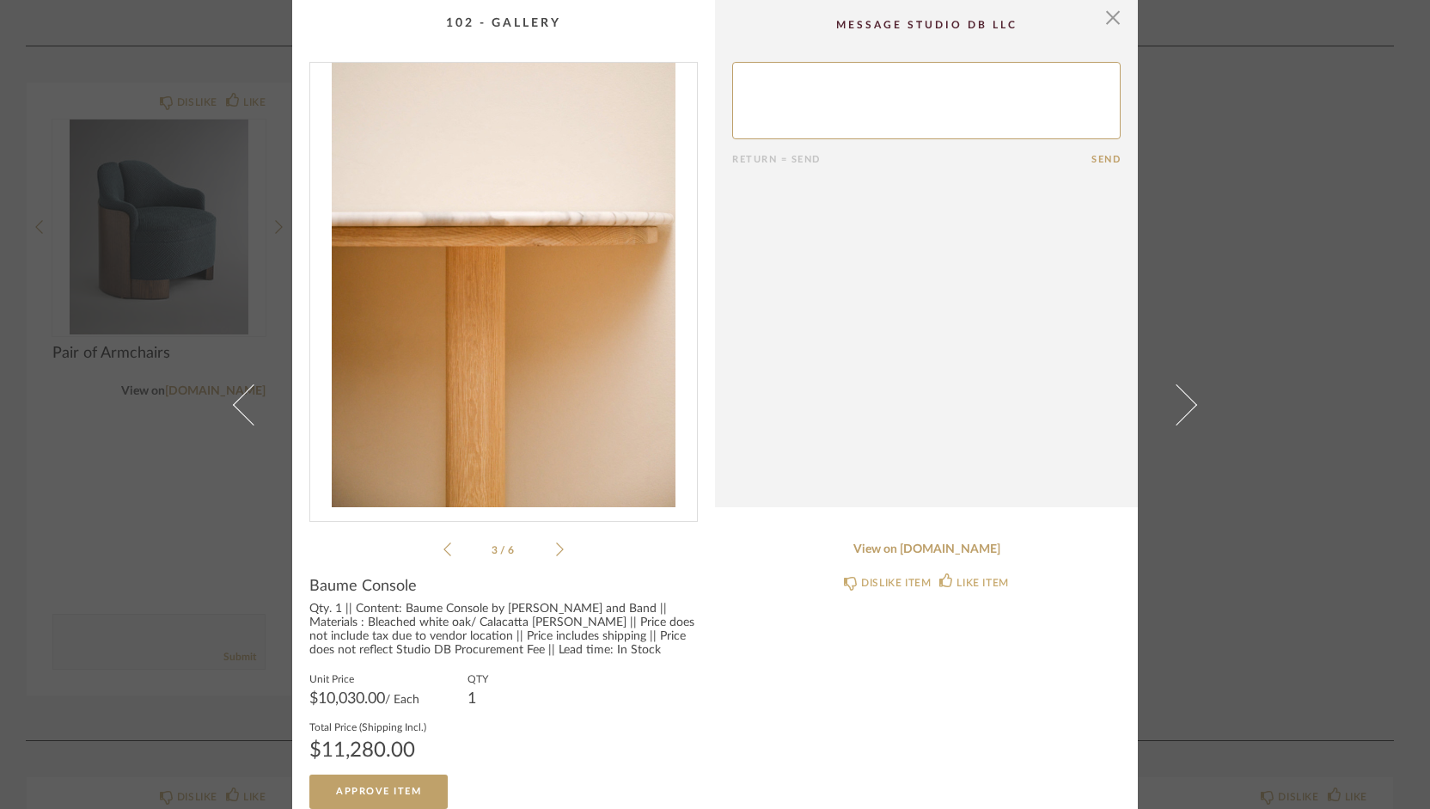
click at [556, 546] on icon at bounding box center [560, 548] width 8 height 15
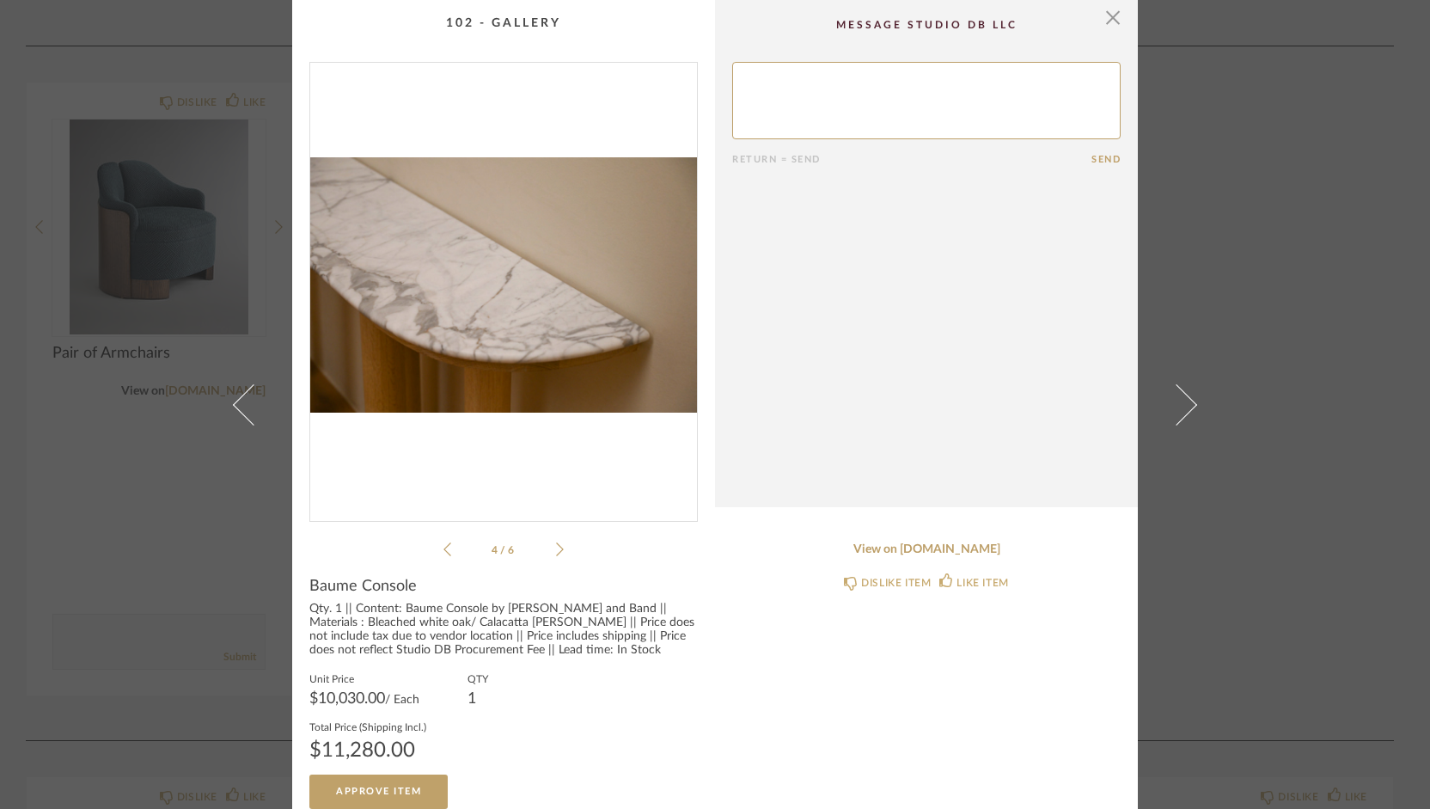
click at [556, 546] on icon at bounding box center [560, 548] width 8 height 15
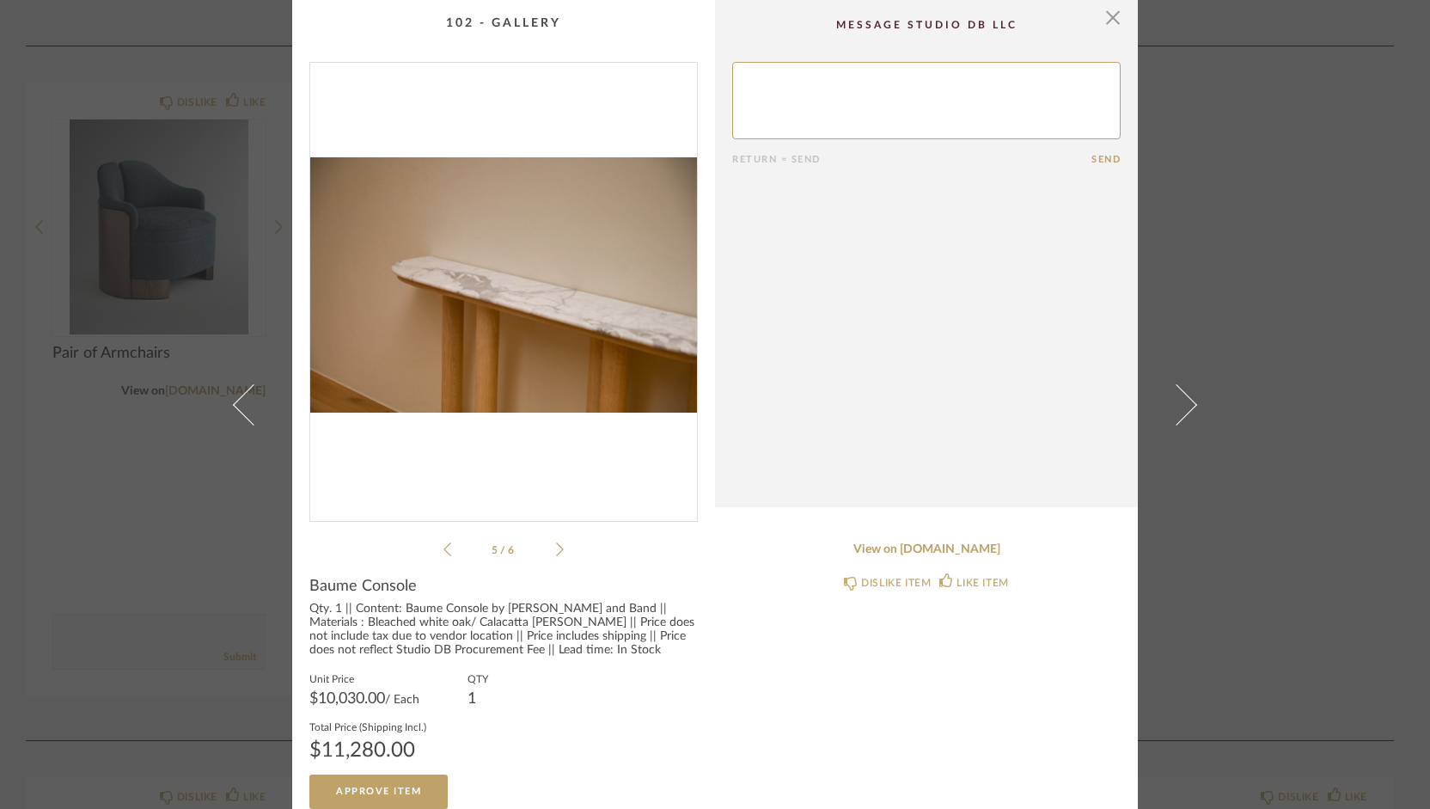
click at [556, 546] on icon at bounding box center [560, 548] width 8 height 15
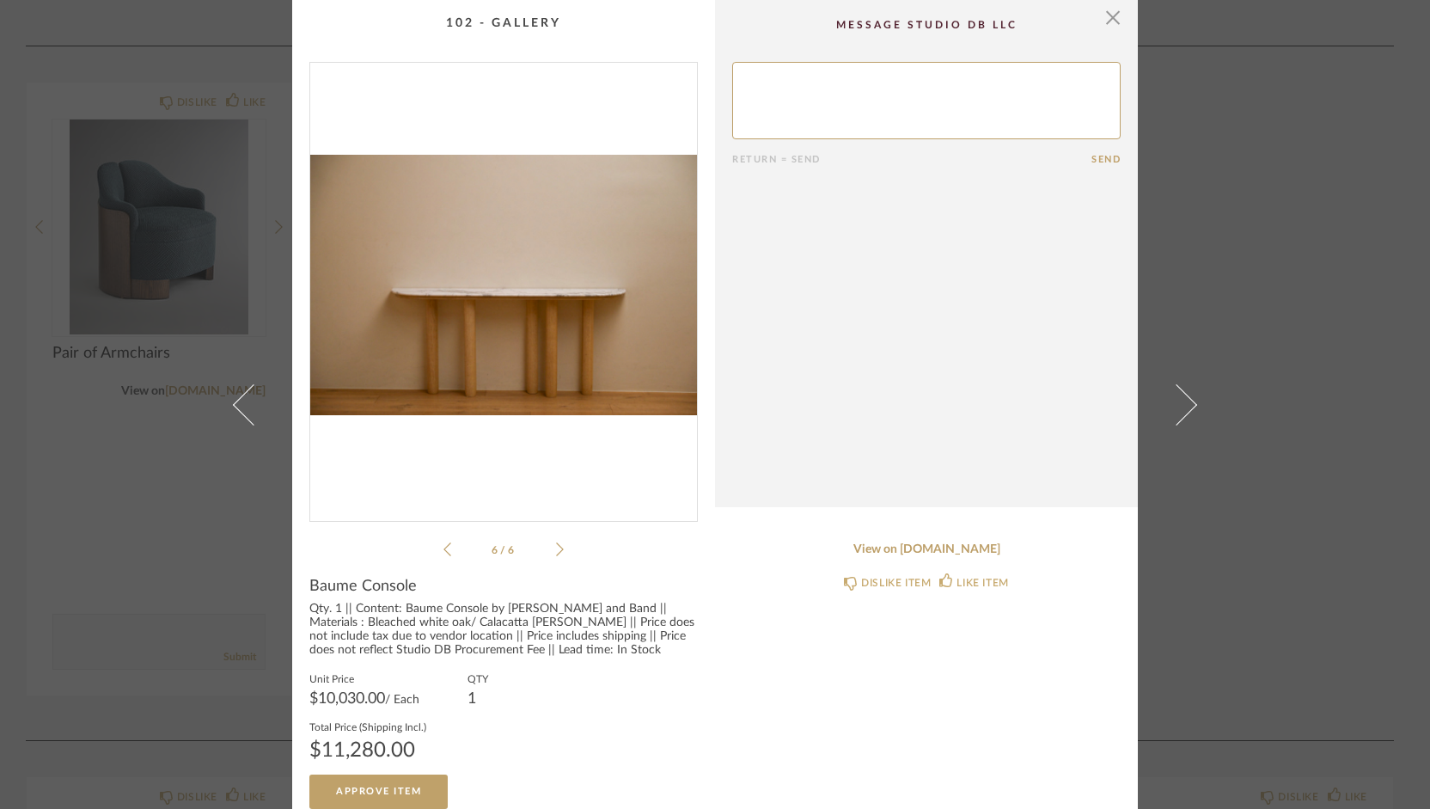
click at [556, 546] on icon at bounding box center [560, 548] width 8 height 15
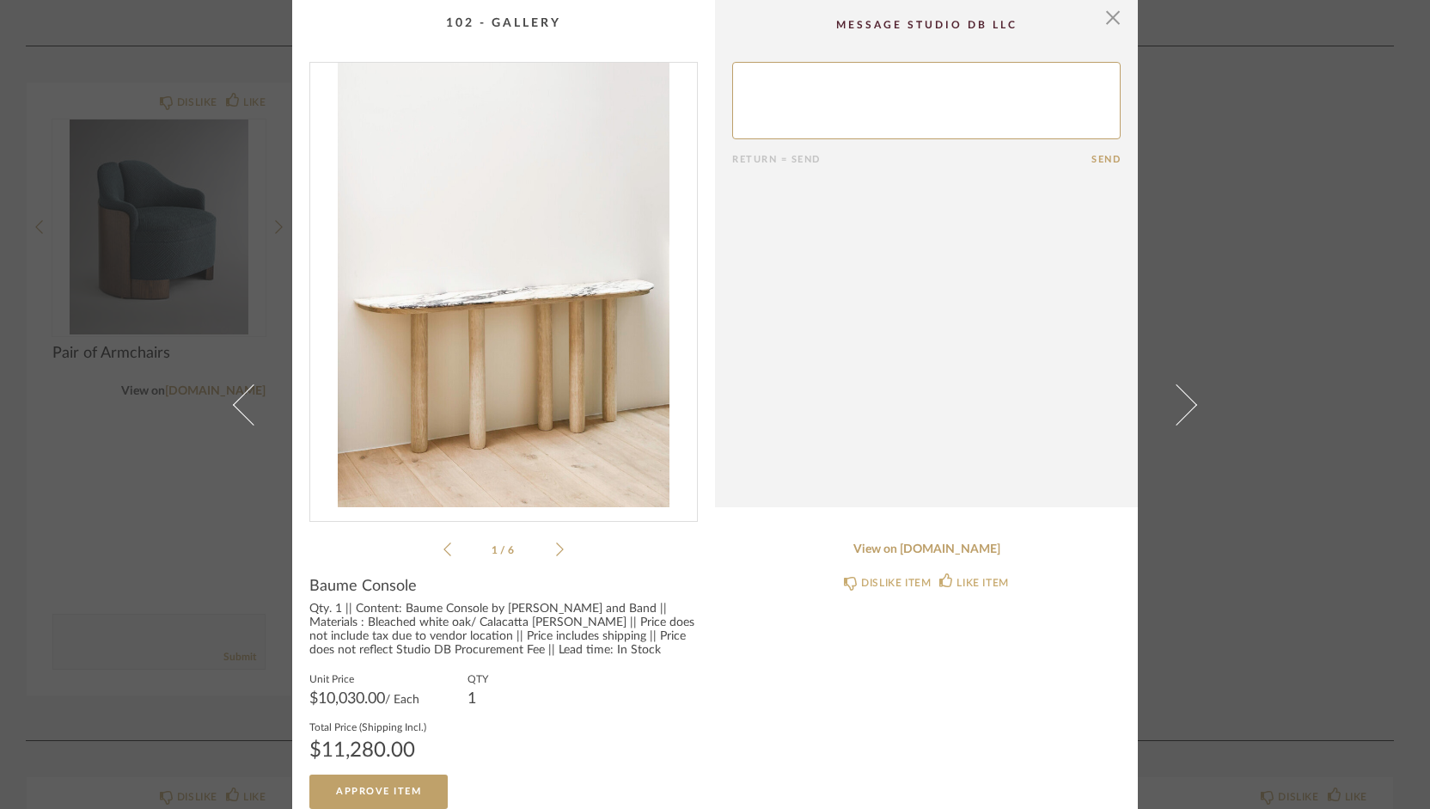
click at [782, 114] on textarea at bounding box center [926, 100] width 388 height 77
type textarea "Is this the large or the small table - what are the dimensions?"
click at [1108, 158] on button "Send" at bounding box center [1105, 159] width 29 height 11
